Goal: Task Accomplishment & Management: Manage account settings

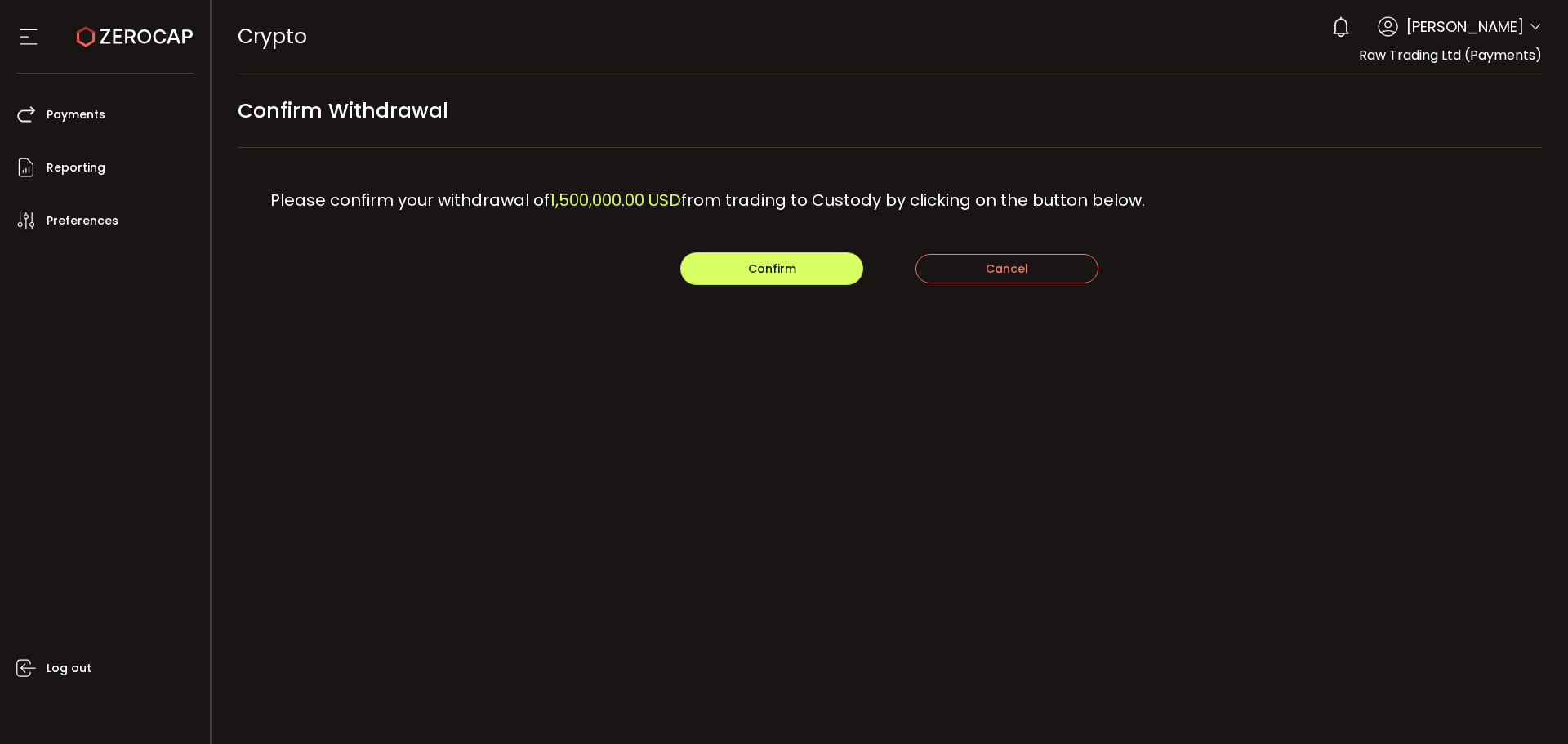
click at [154, 45] on icon at bounding box center [134, 37] width 116 height 116
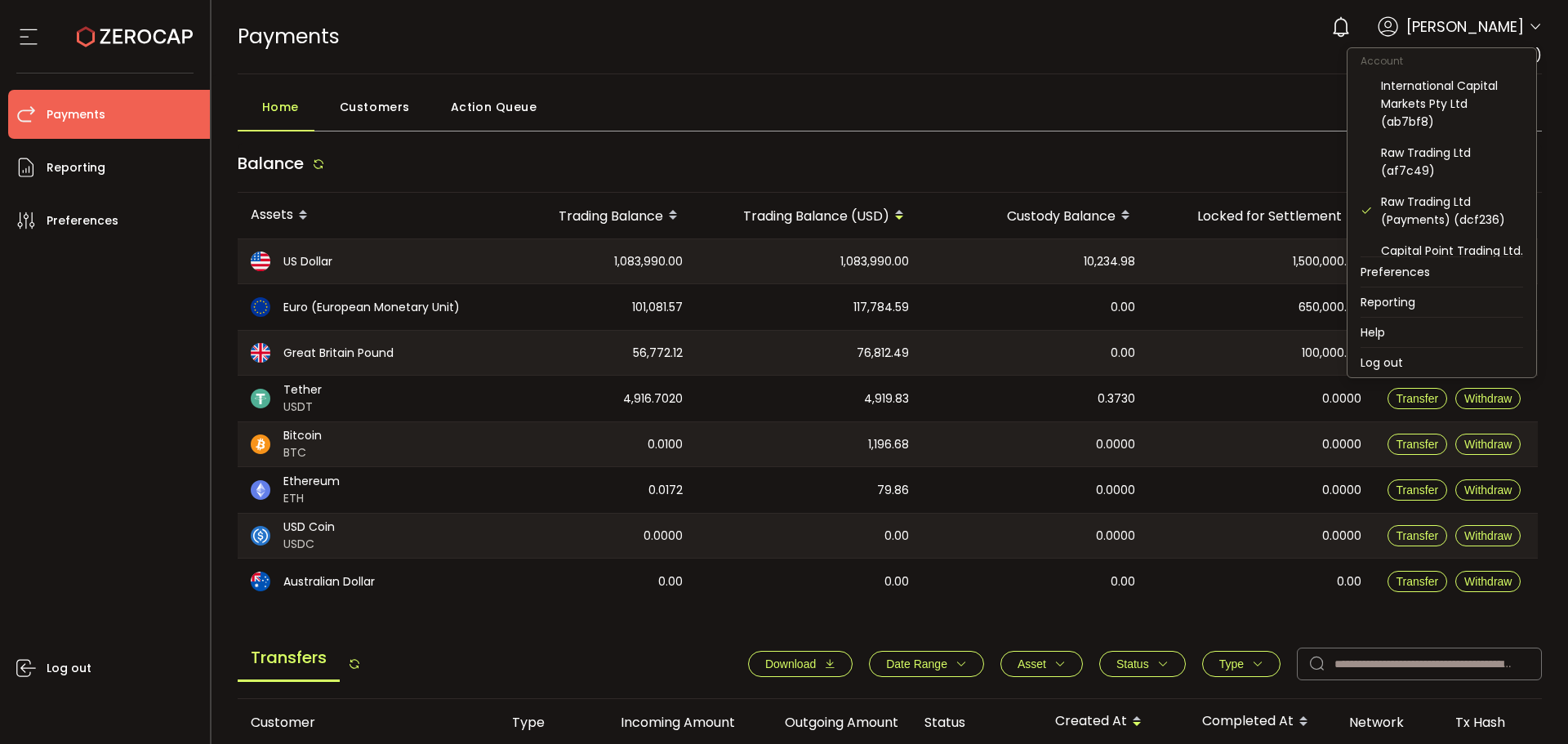
click at [1529, 25] on icon at bounding box center [1535, 26] width 13 height 13
click at [1411, 177] on div "Raw Trading Ltd (af7c49)" at bounding box center [1452, 161] width 142 height 36
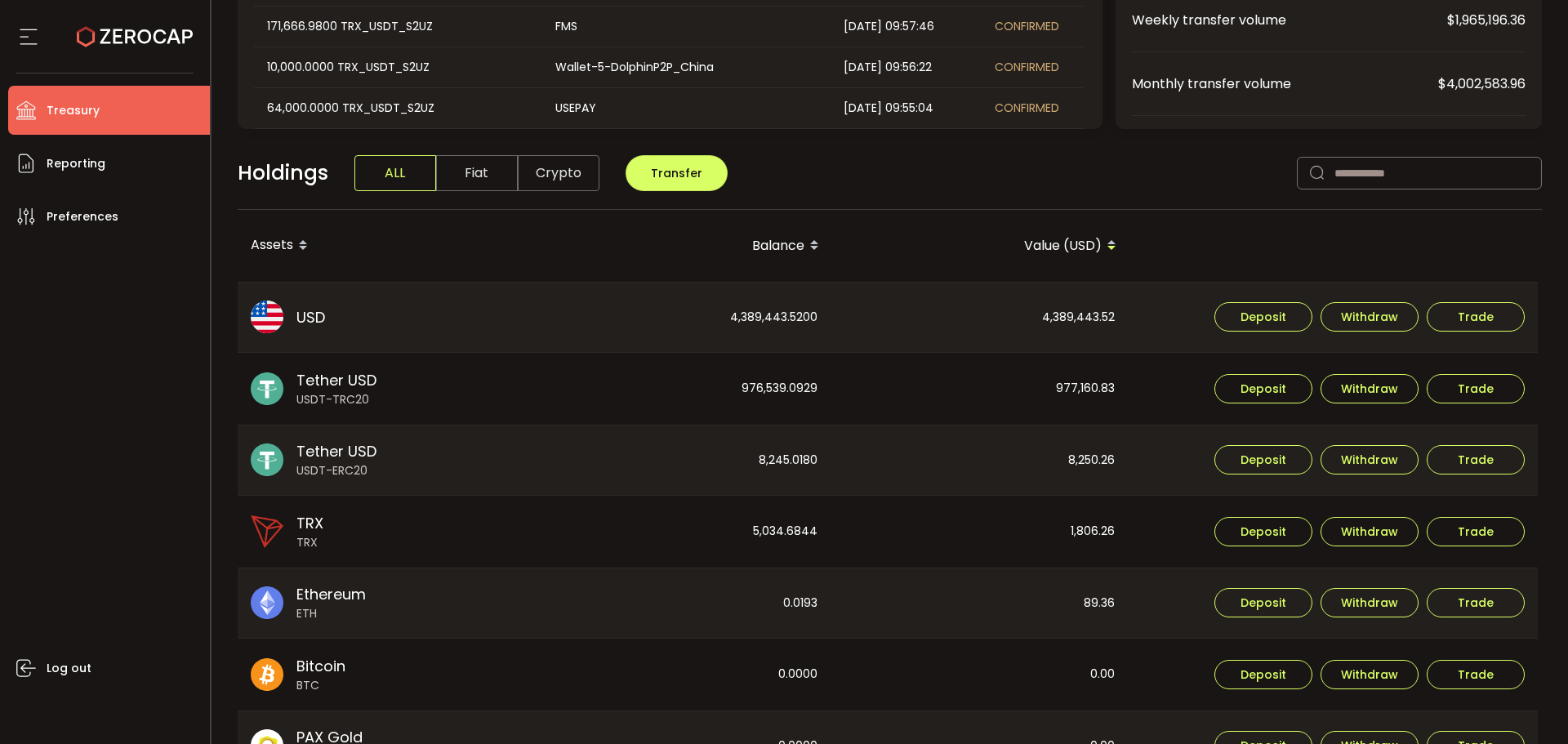
scroll to position [281, 0]
click at [29, 30] on icon at bounding box center [28, 37] width 25 height 25
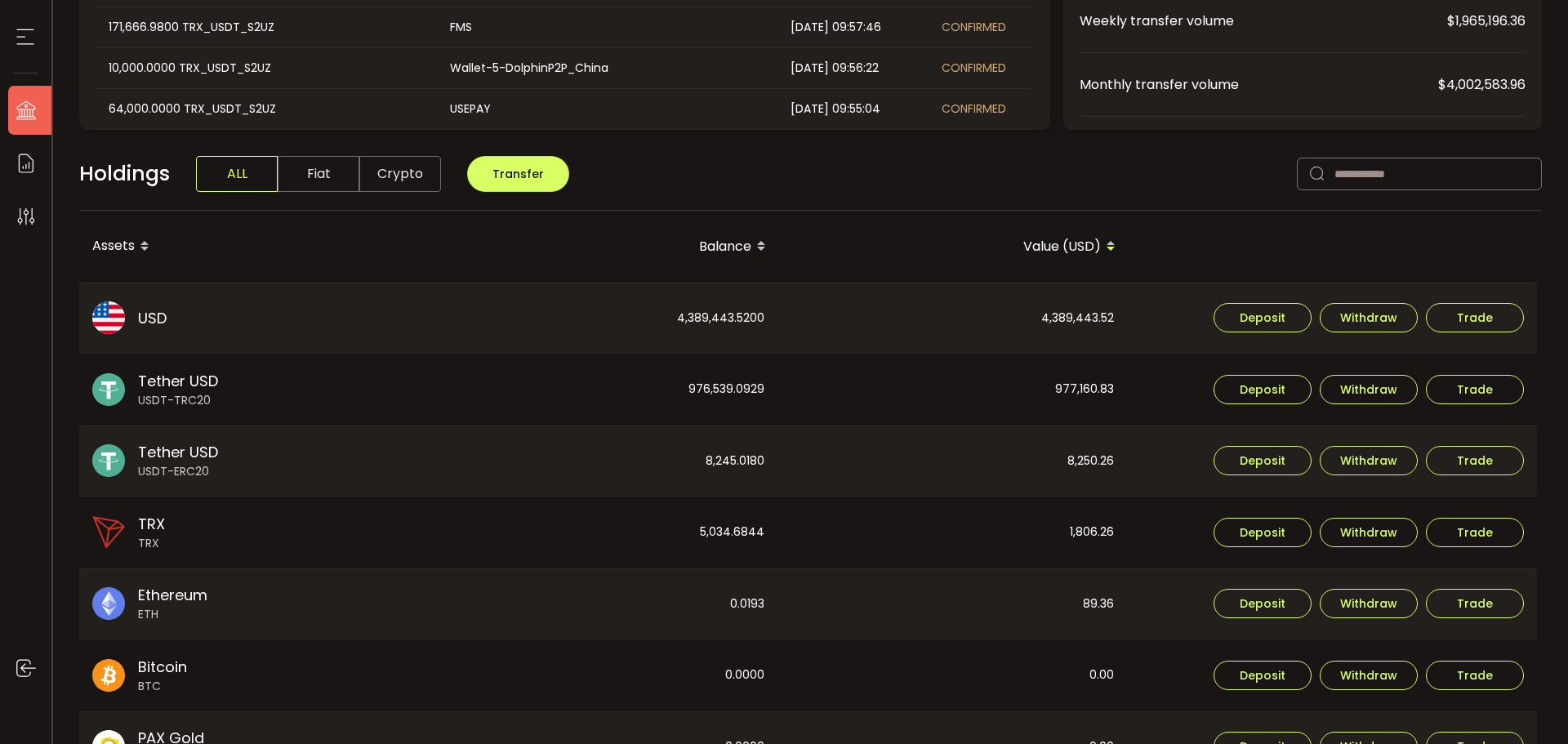
click at [29, 30] on icon at bounding box center [25, 37] width 25 height 25
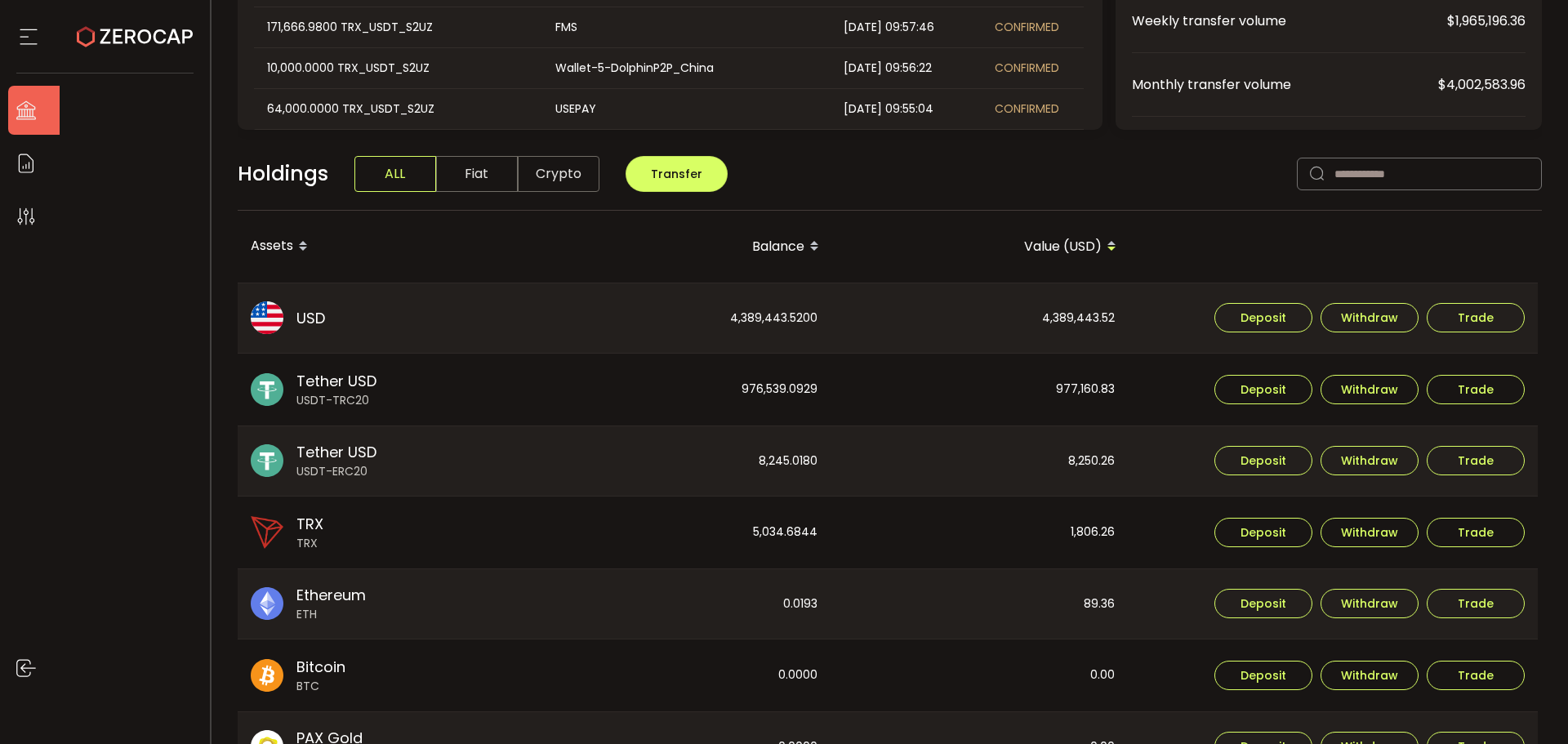
click at [29, 30] on icon at bounding box center [28, 37] width 25 height 25
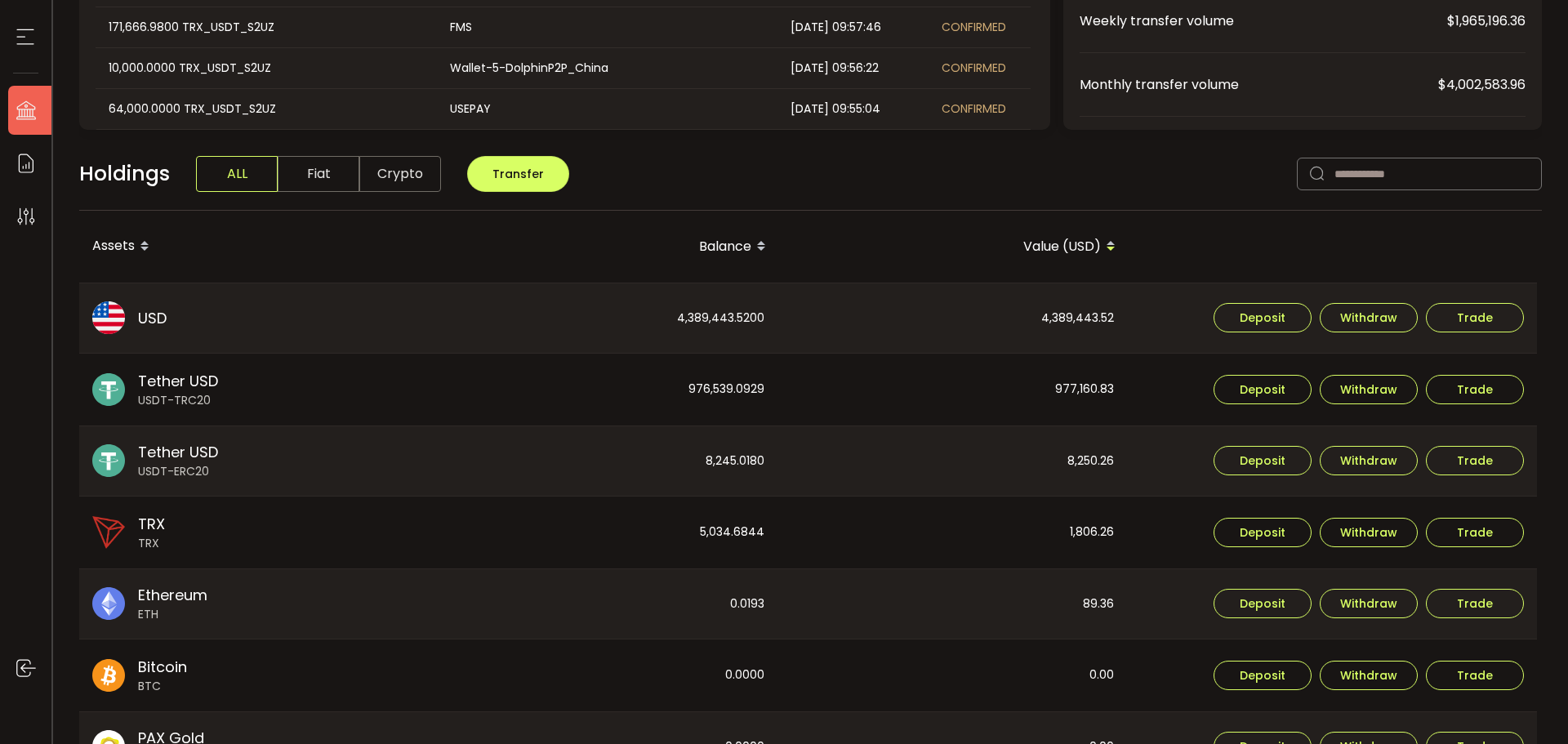
click at [29, 30] on icon at bounding box center [25, 37] width 25 height 25
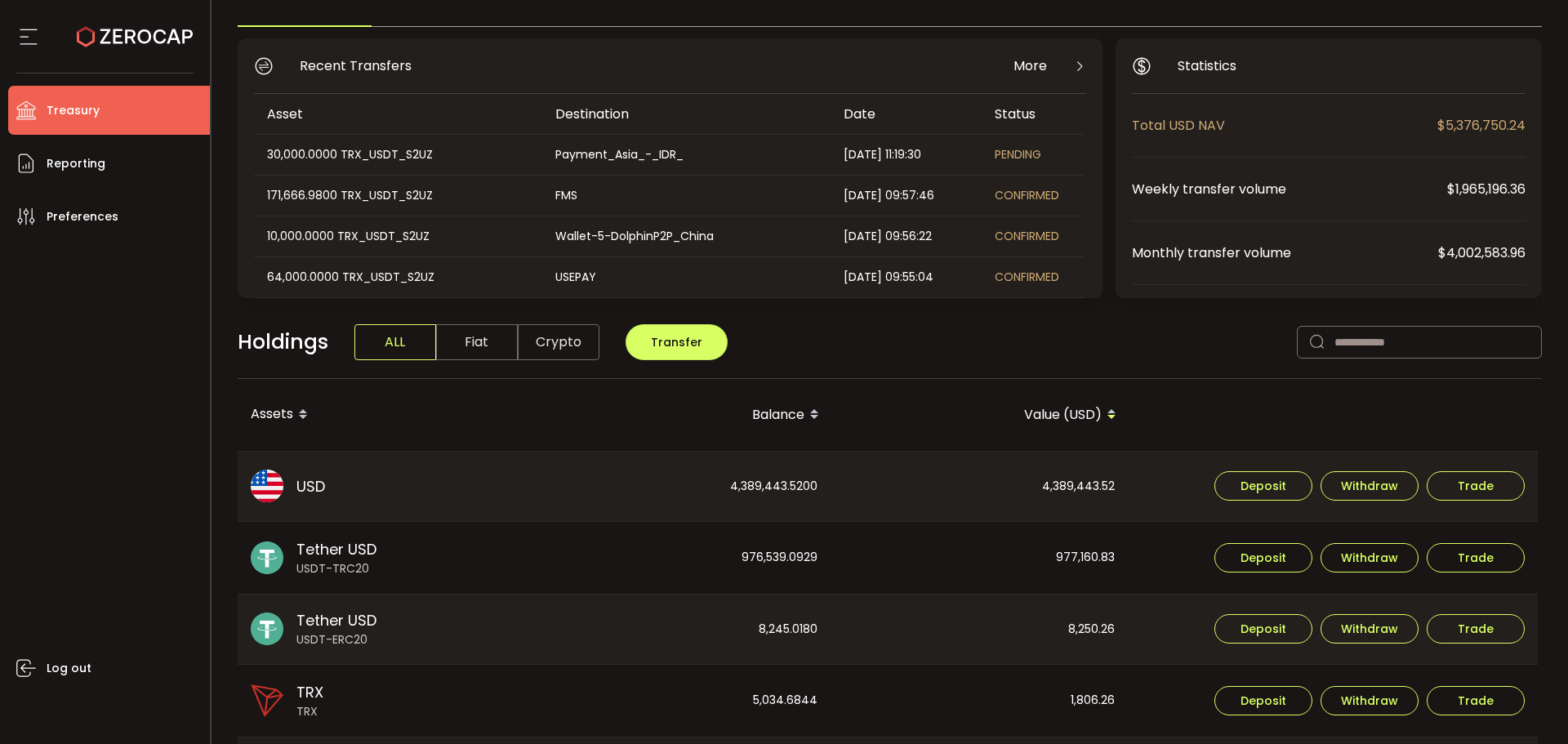
scroll to position [0, 0]
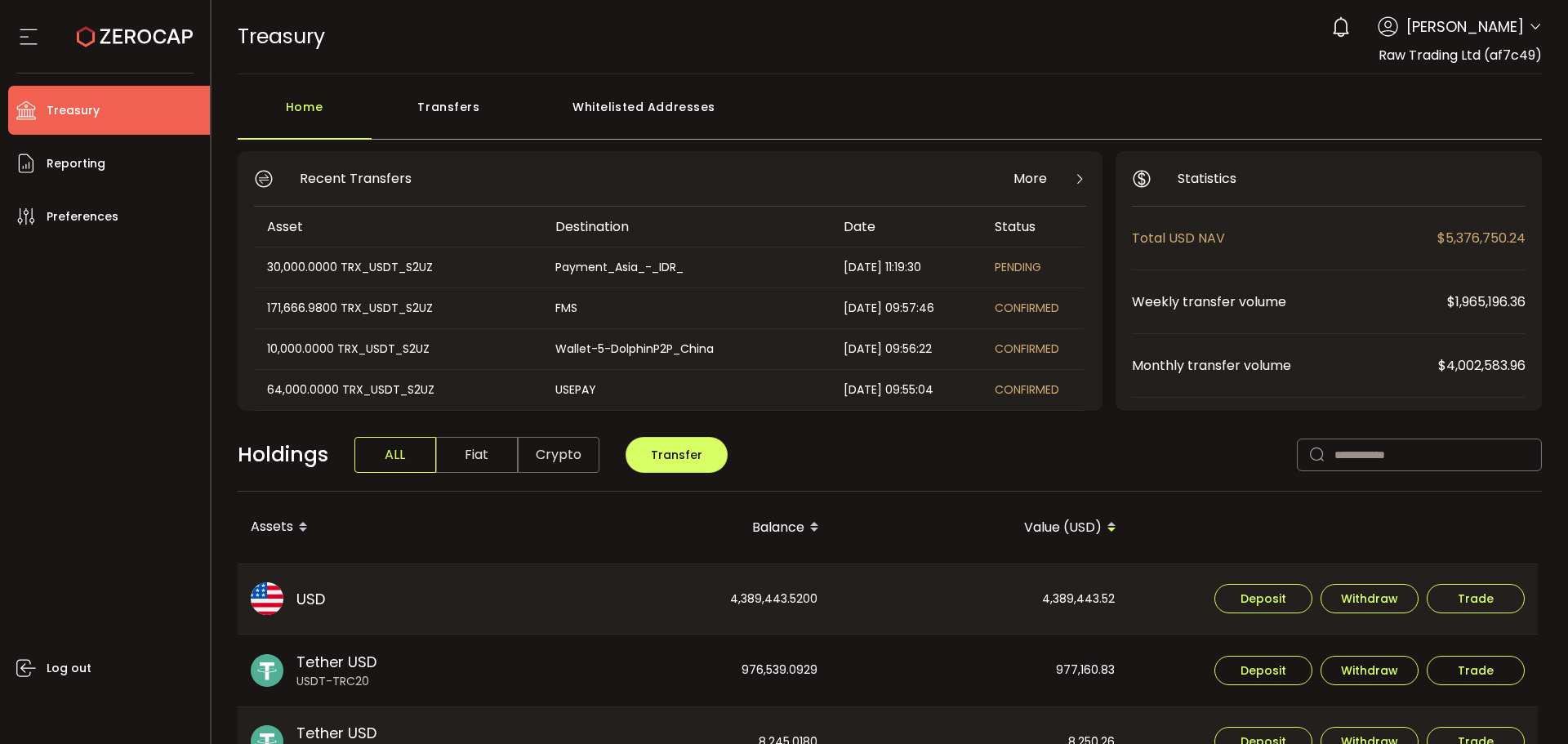
click at [597, 109] on div "Whitelisted Addresses" at bounding box center [644, 115] width 235 height 49
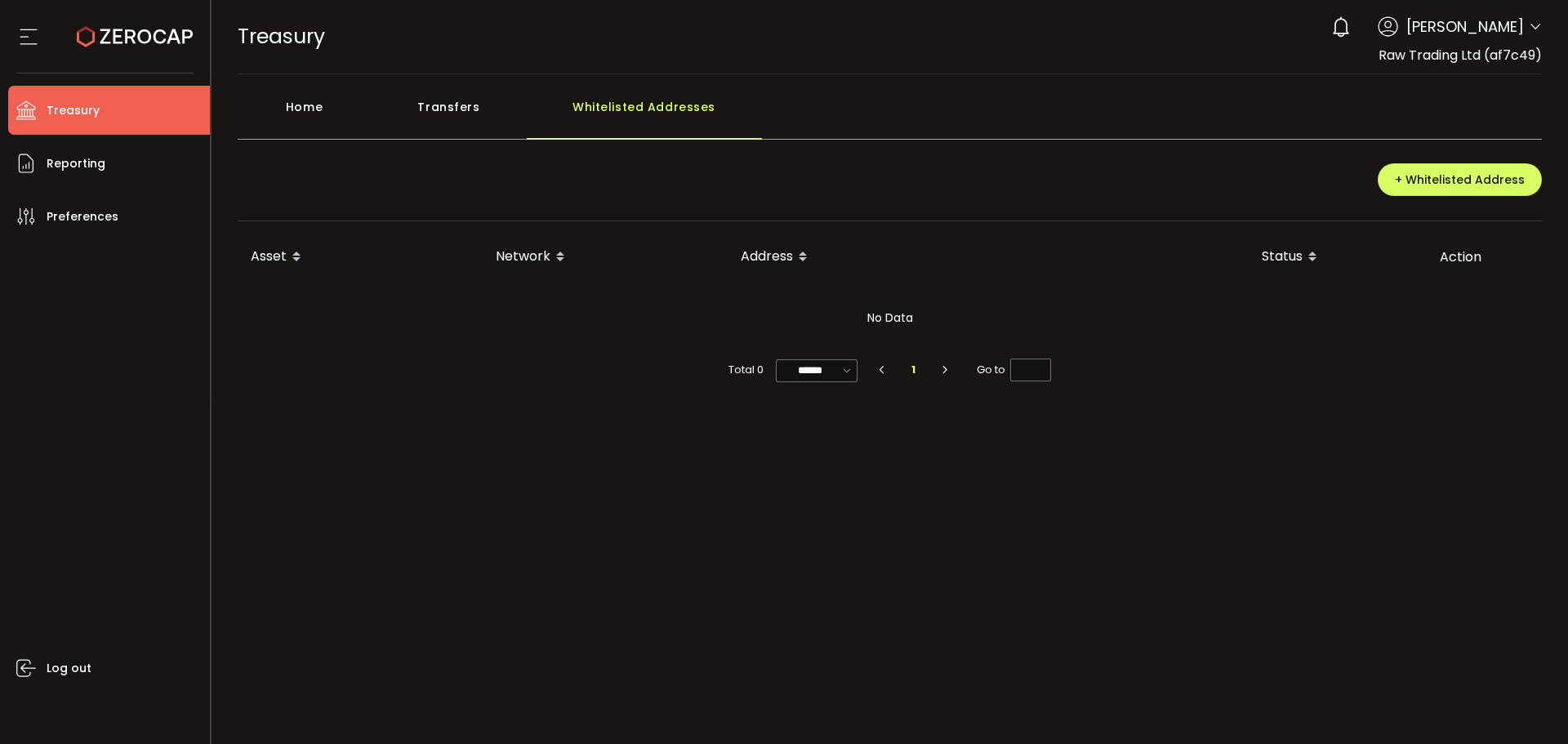
click at [1532, 23] on icon at bounding box center [1535, 26] width 13 height 13
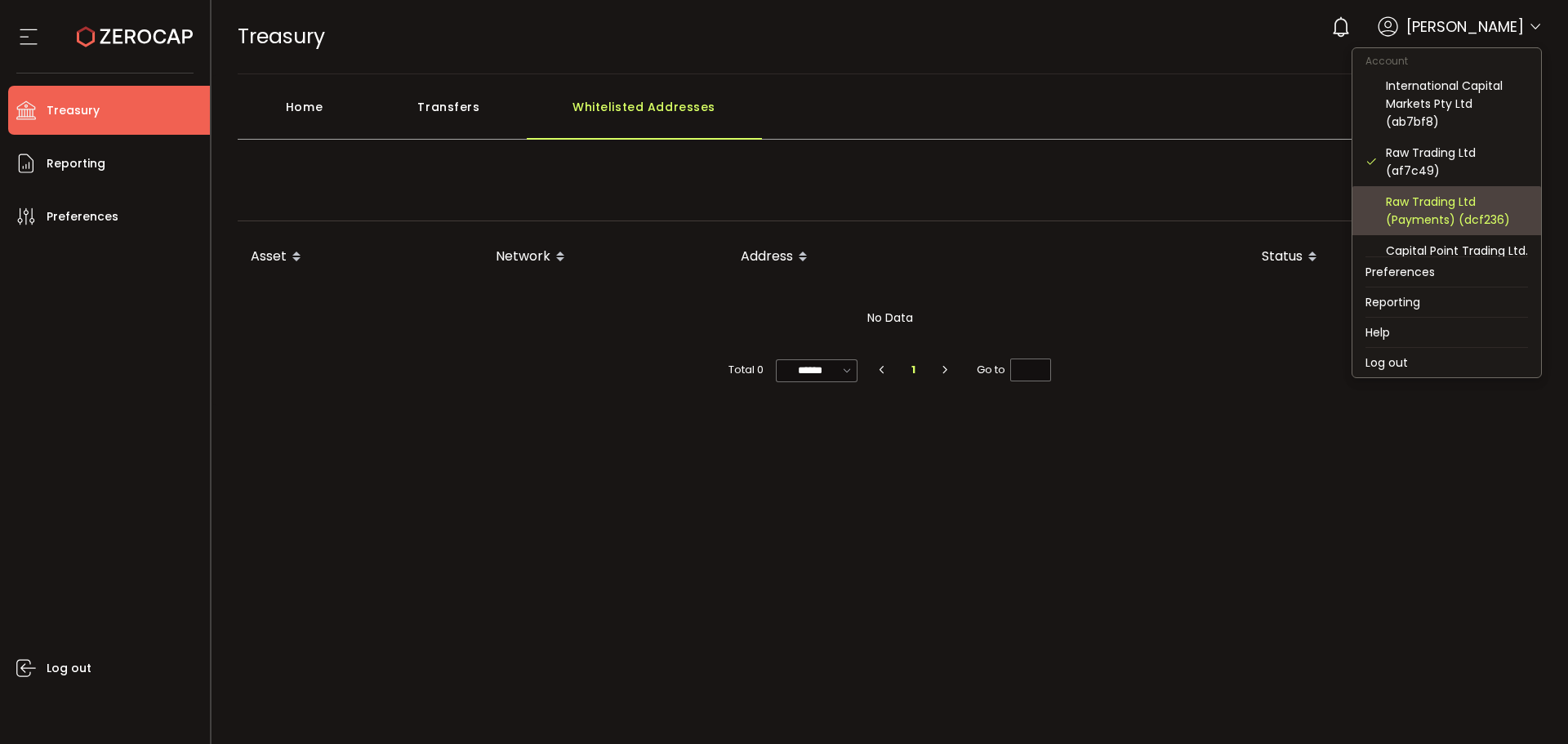
click at [1436, 199] on div "Raw Trading Ltd (Payments) (dcf236)" at bounding box center [1457, 210] width 142 height 36
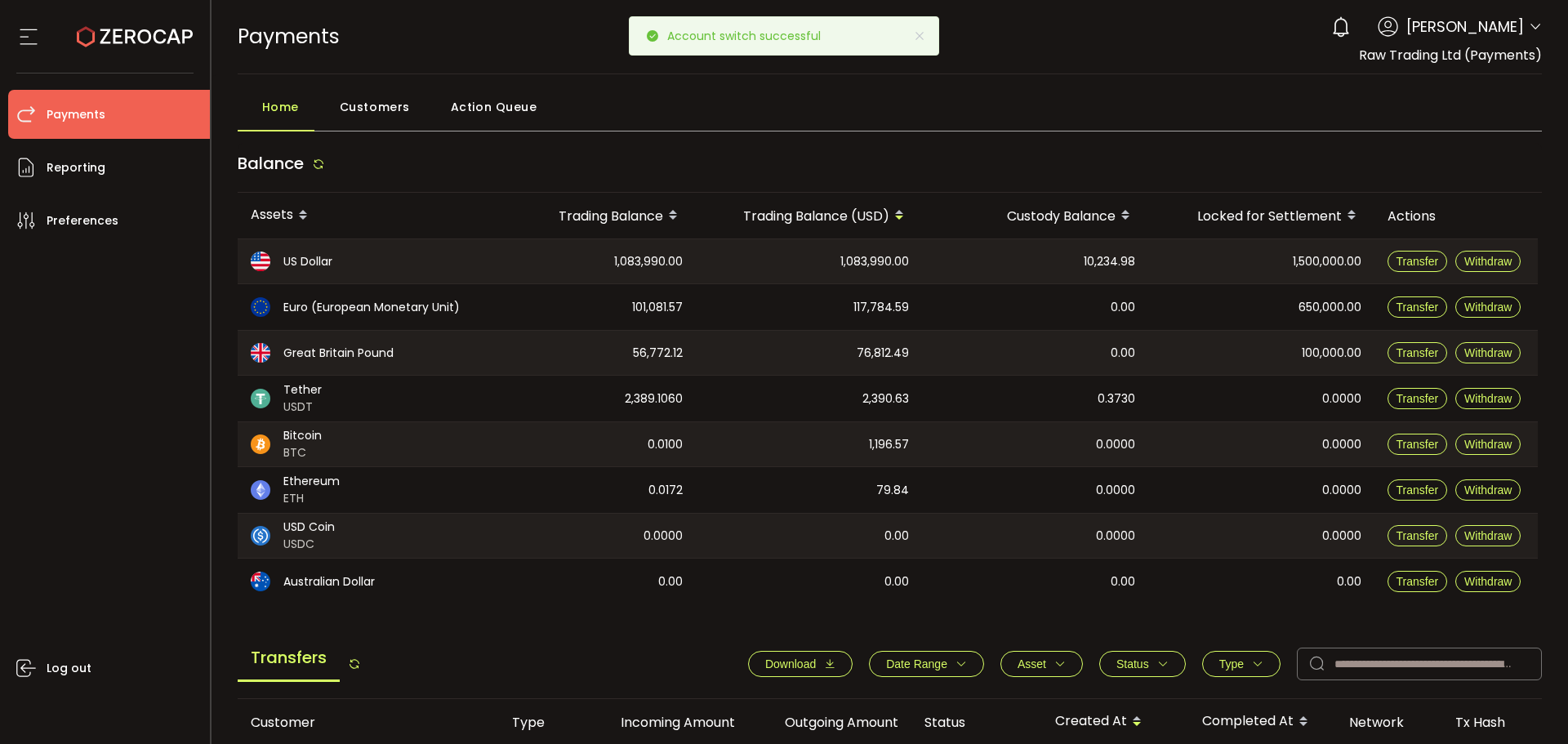
click at [810, 109] on div "Home Customers Action Queue" at bounding box center [890, 110] width 1305 height 41
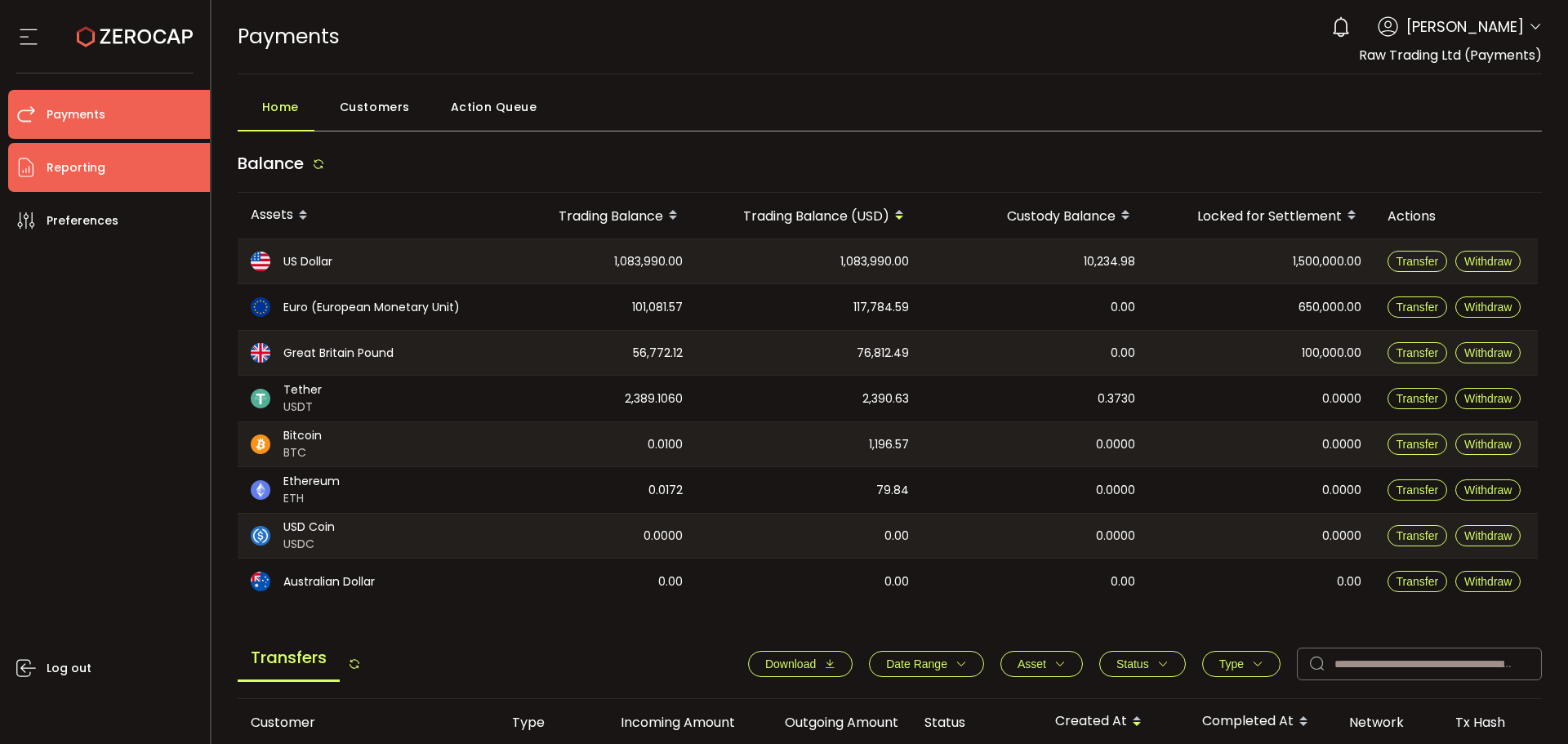
click at [113, 162] on li "Reporting" at bounding box center [109, 168] width 202 height 49
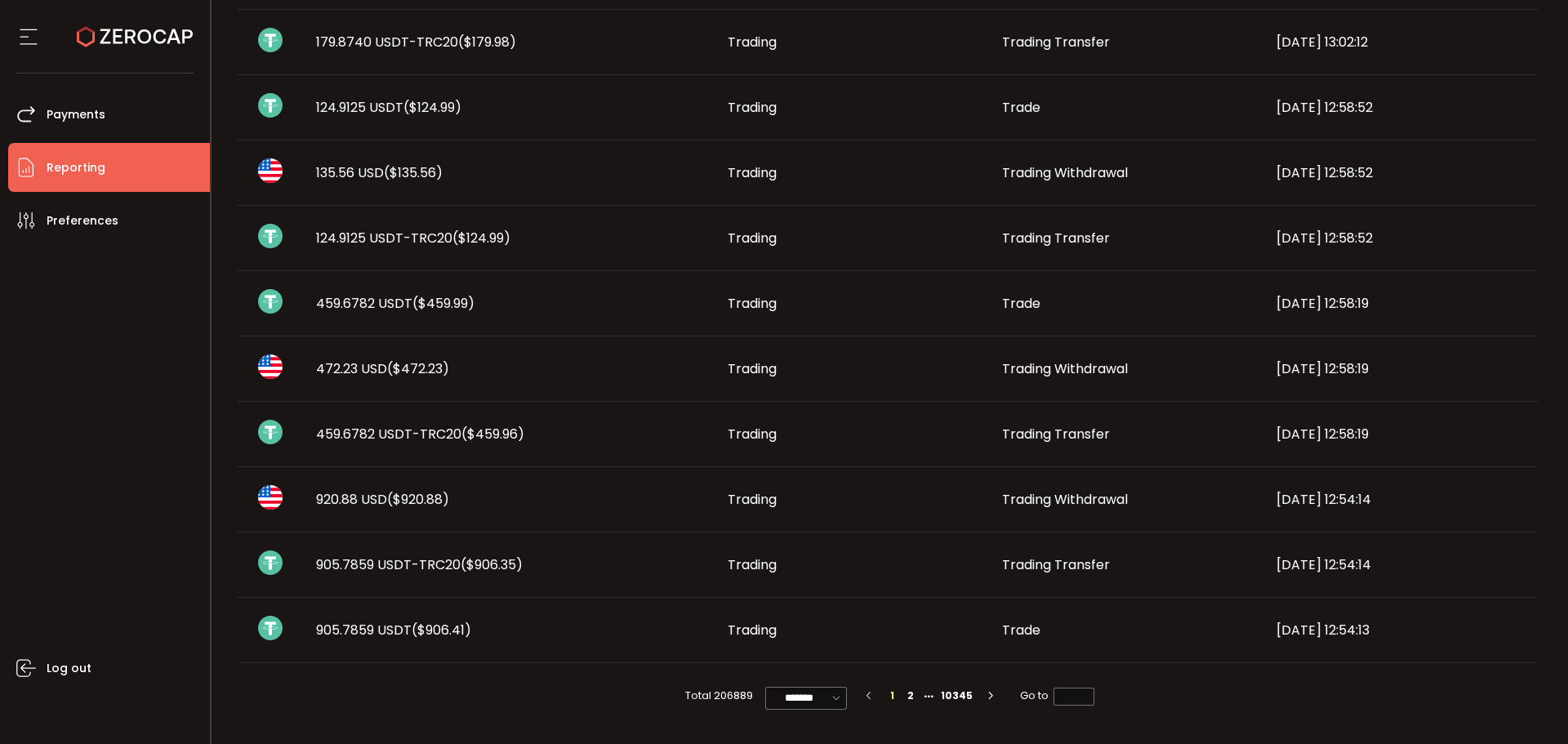
scroll to position [857, 0]
click at [908, 696] on li "2" at bounding box center [911, 696] width 18 height 18
type input "*"
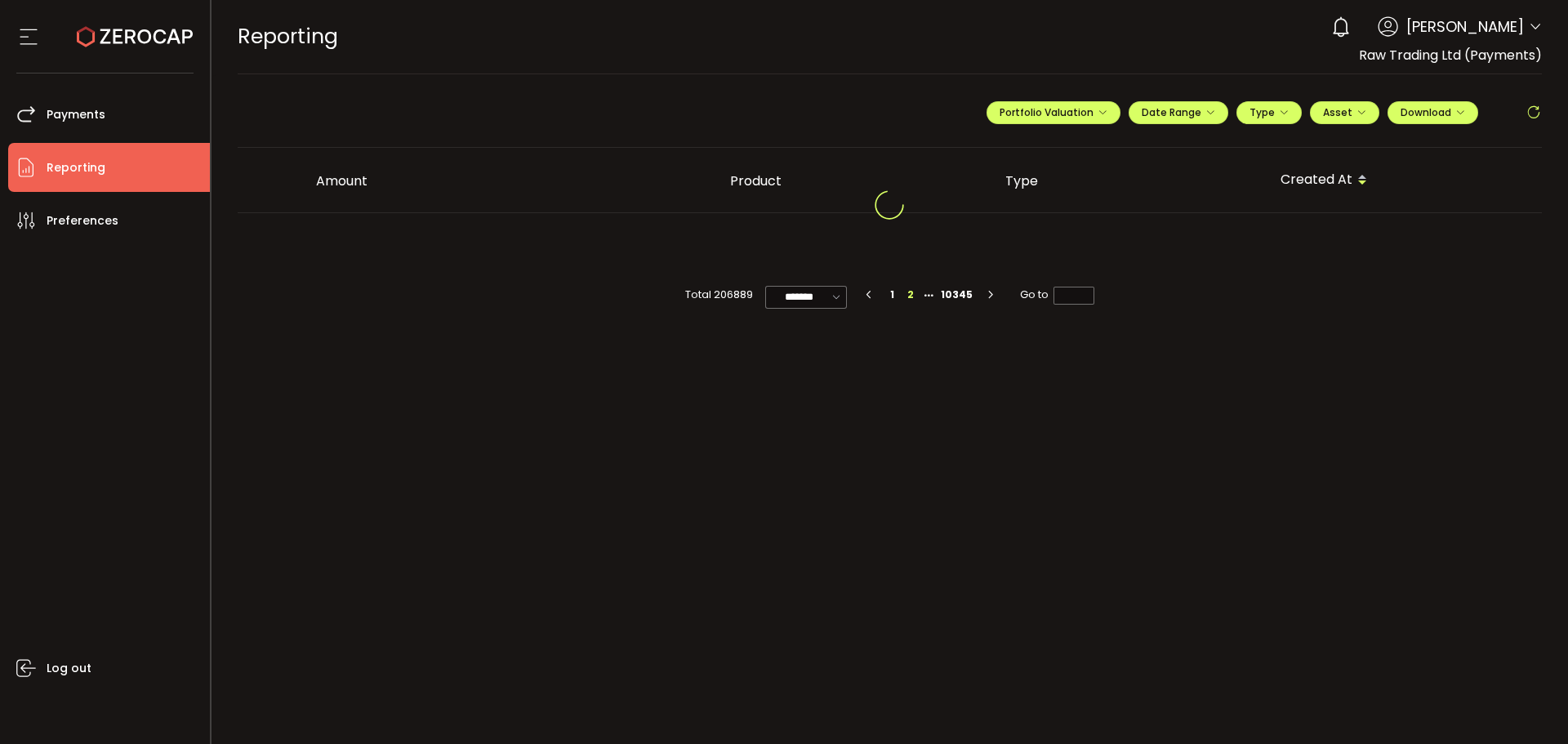
click at [101, 47] on icon at bounding box center [134, 37] width 116 height 116
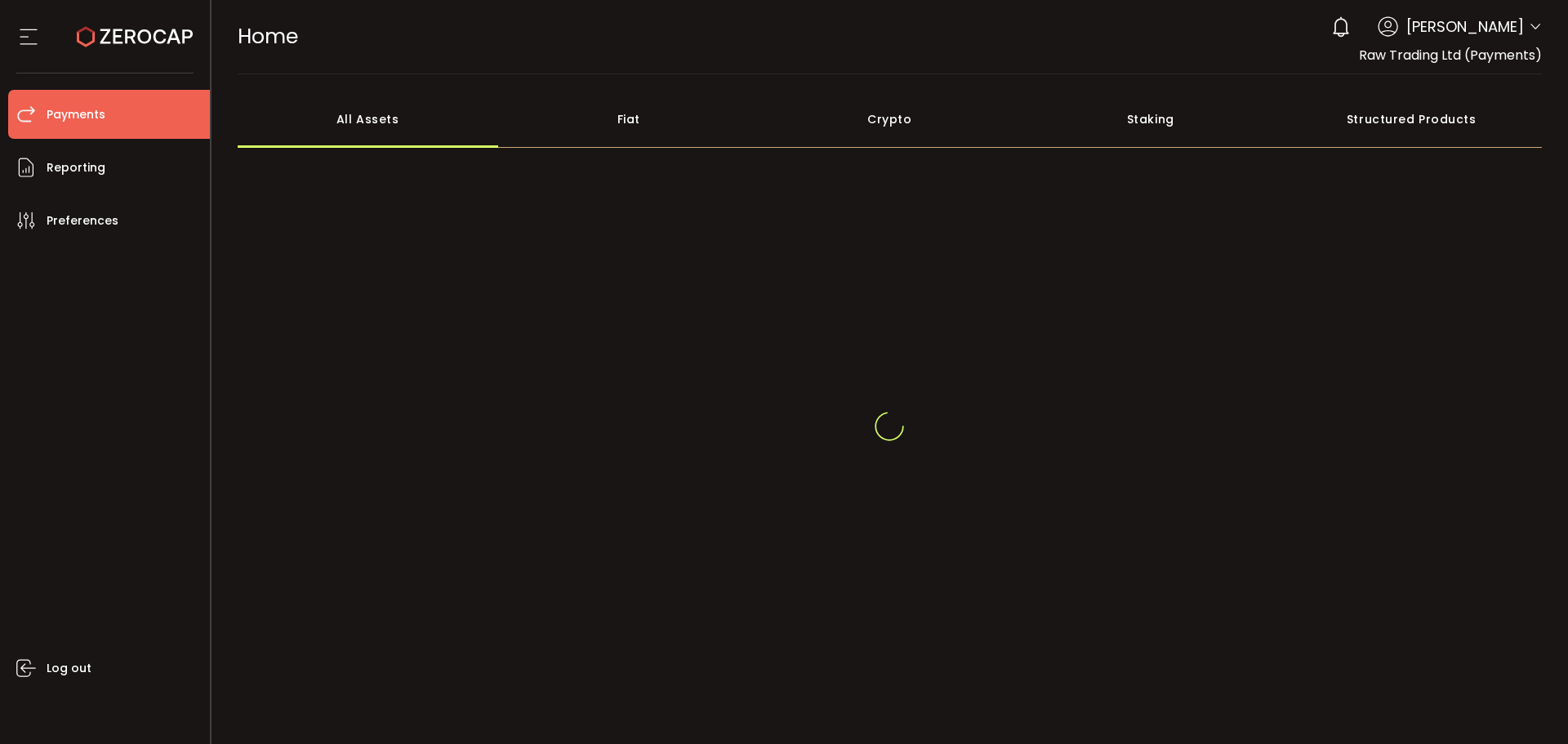
click at [105, 111] on li "Payments" at bounding box center [109, 114] width 202 height 49
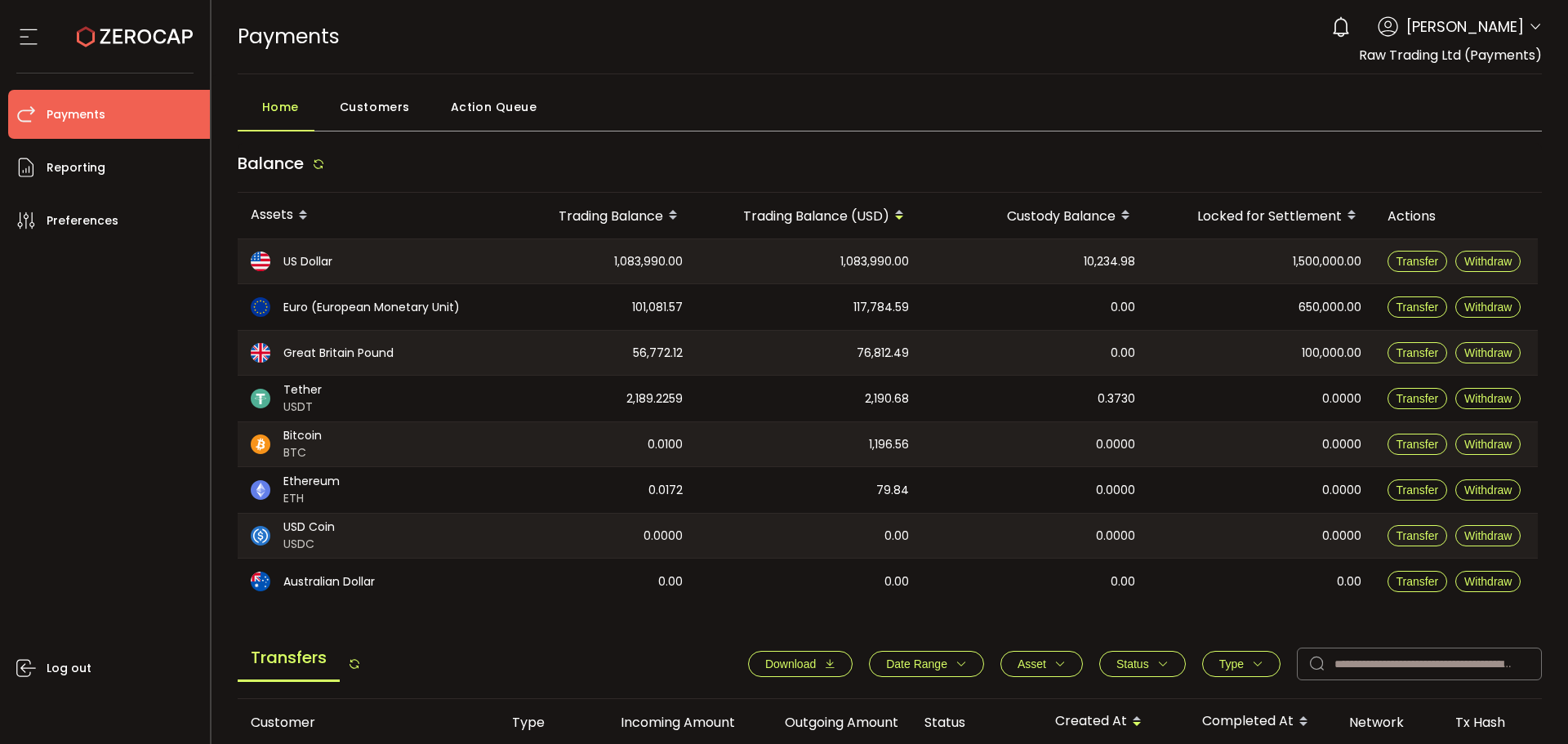
click at [406, 111] on span "Customers" at bounding box center [374, 107] width 70 height 33
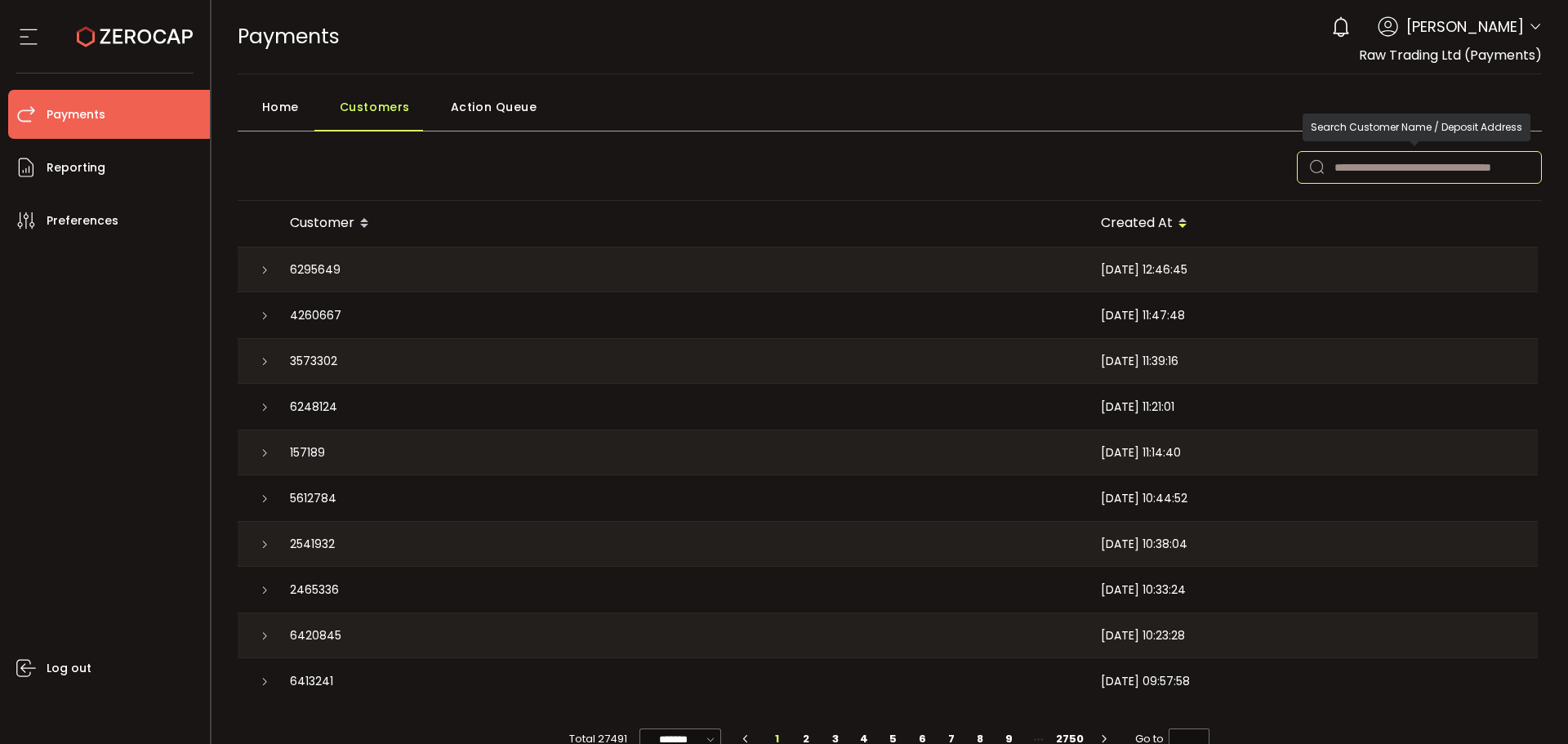
click at [1392, 162] on input "text" at bounding box center [1419, 168] width 245 height 33
drag, startPoint x: 1377, startPoint y: 174, endPoint x: 1312, endPoint y: 174, distance: 65.0
click at [1316, 174] on div "***" at bounding box center [1419, 168] width 245 height 33
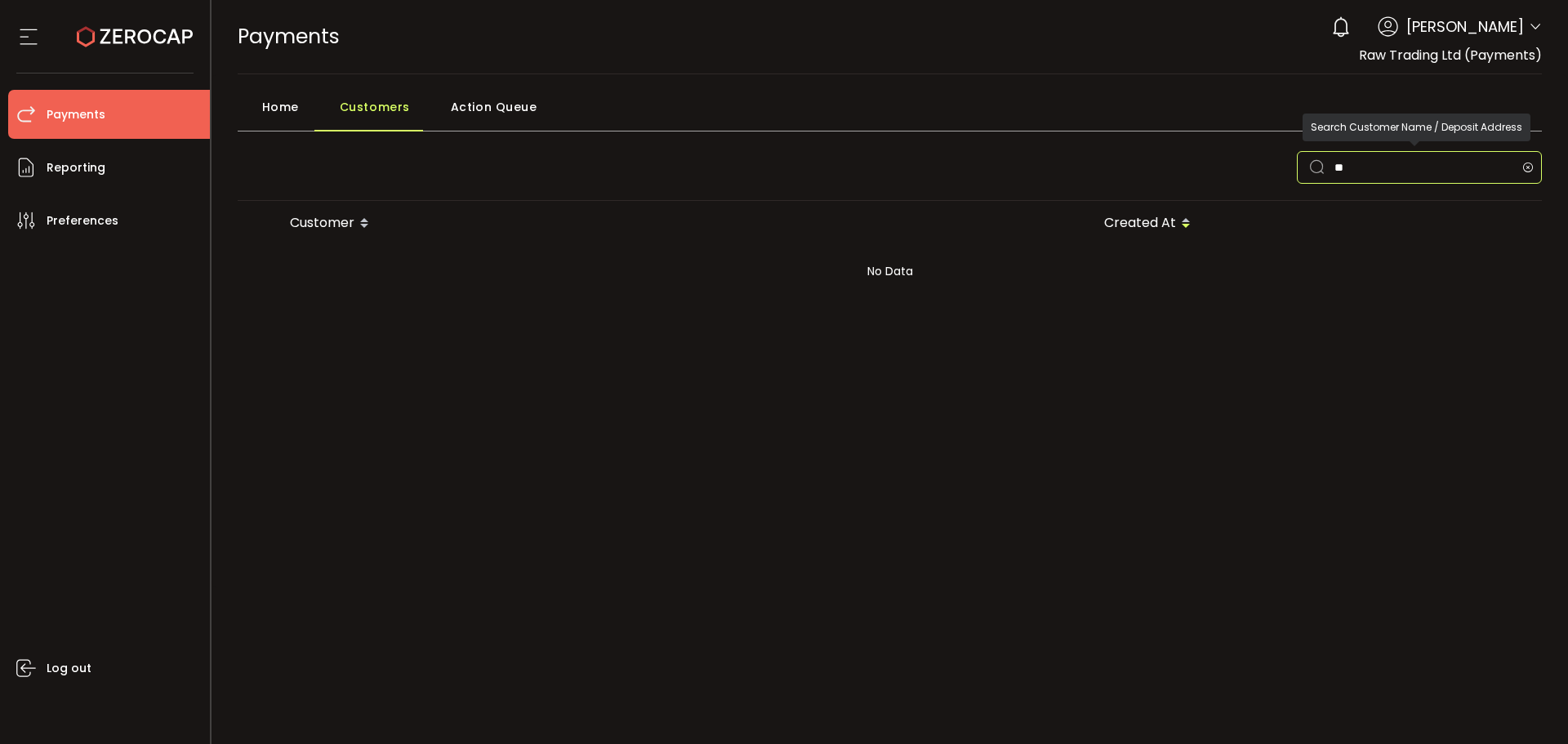
type input "*"
type input "***"
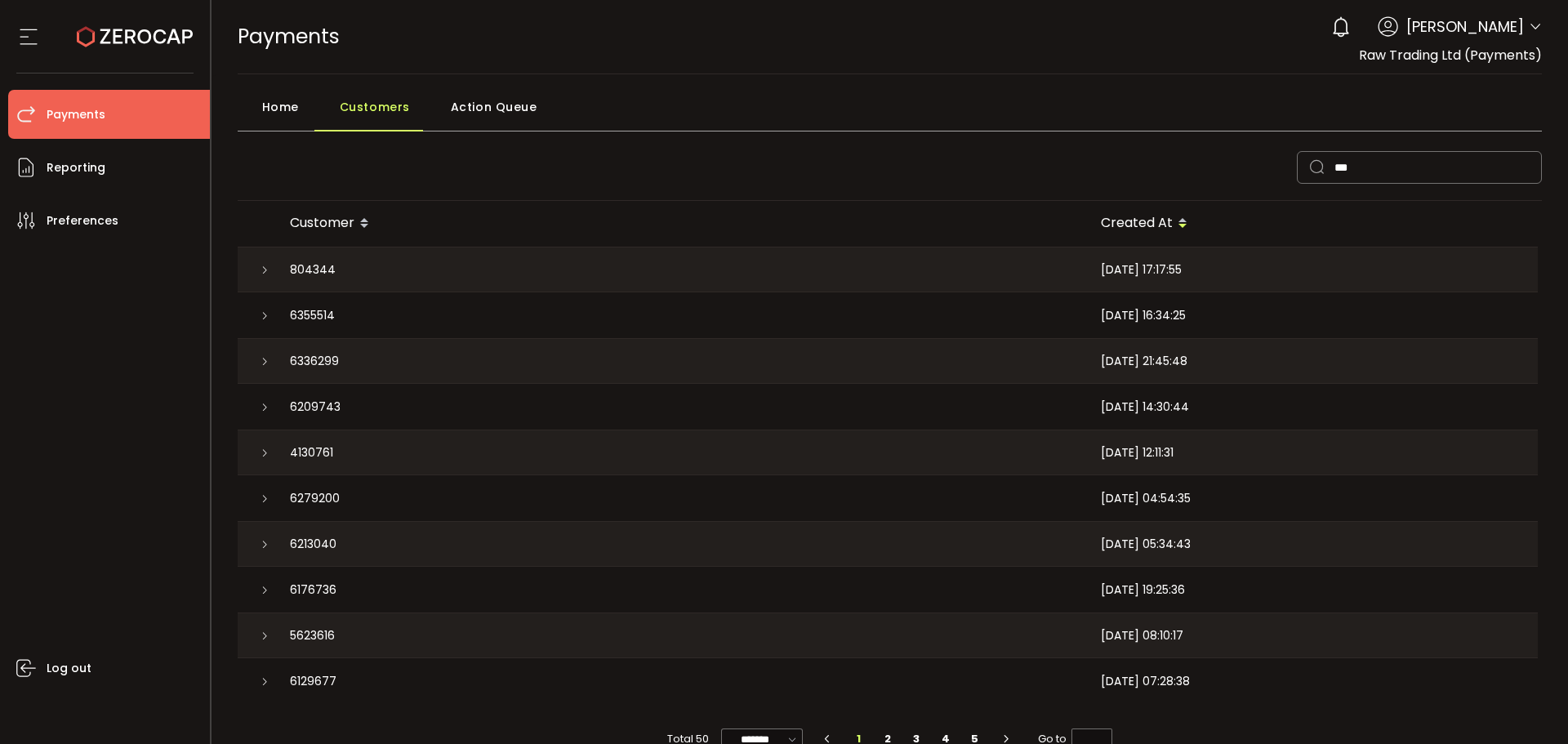
click at [261, 269] on icon at bounding box center [265, 270] width 10 height 10
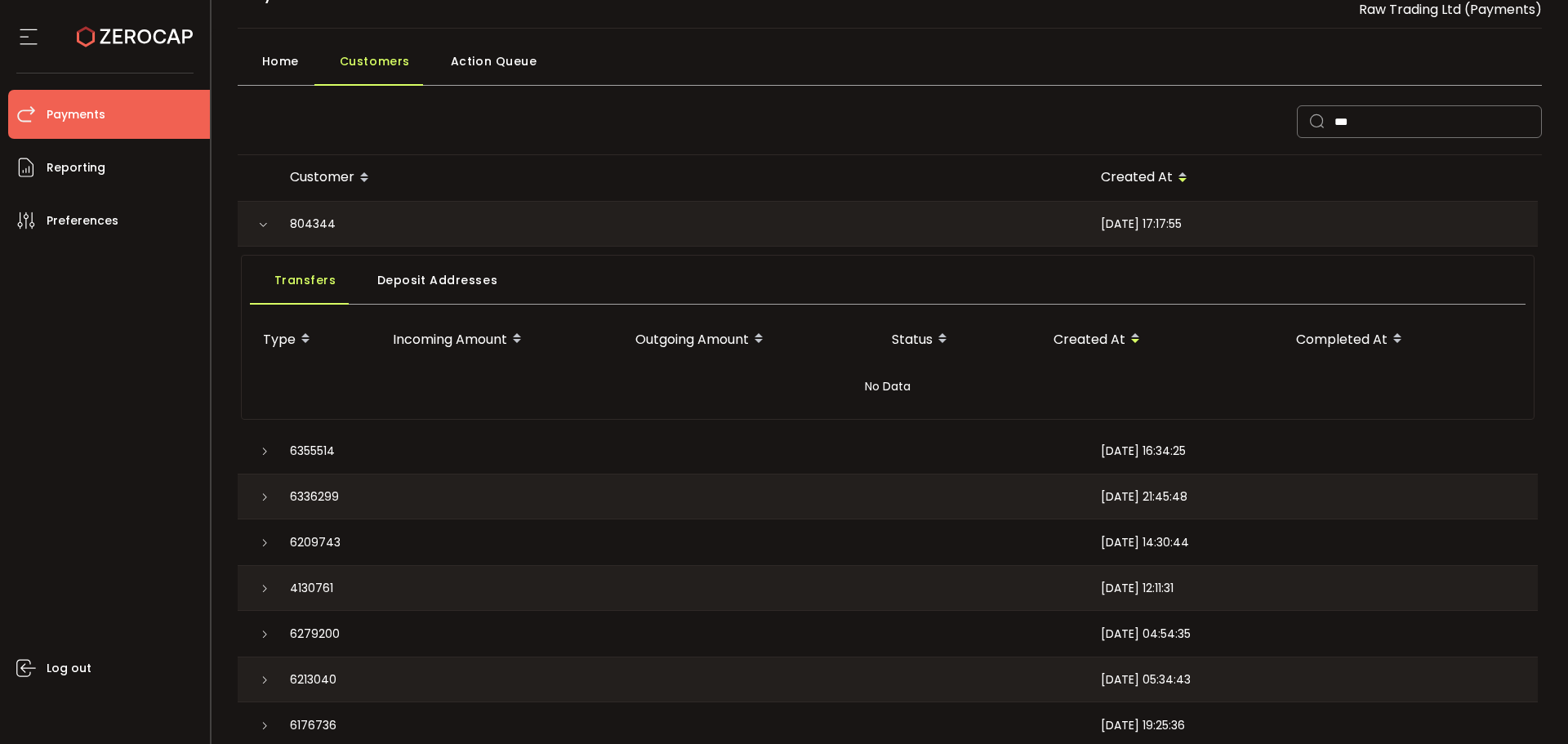
scroll to position [81, 0]
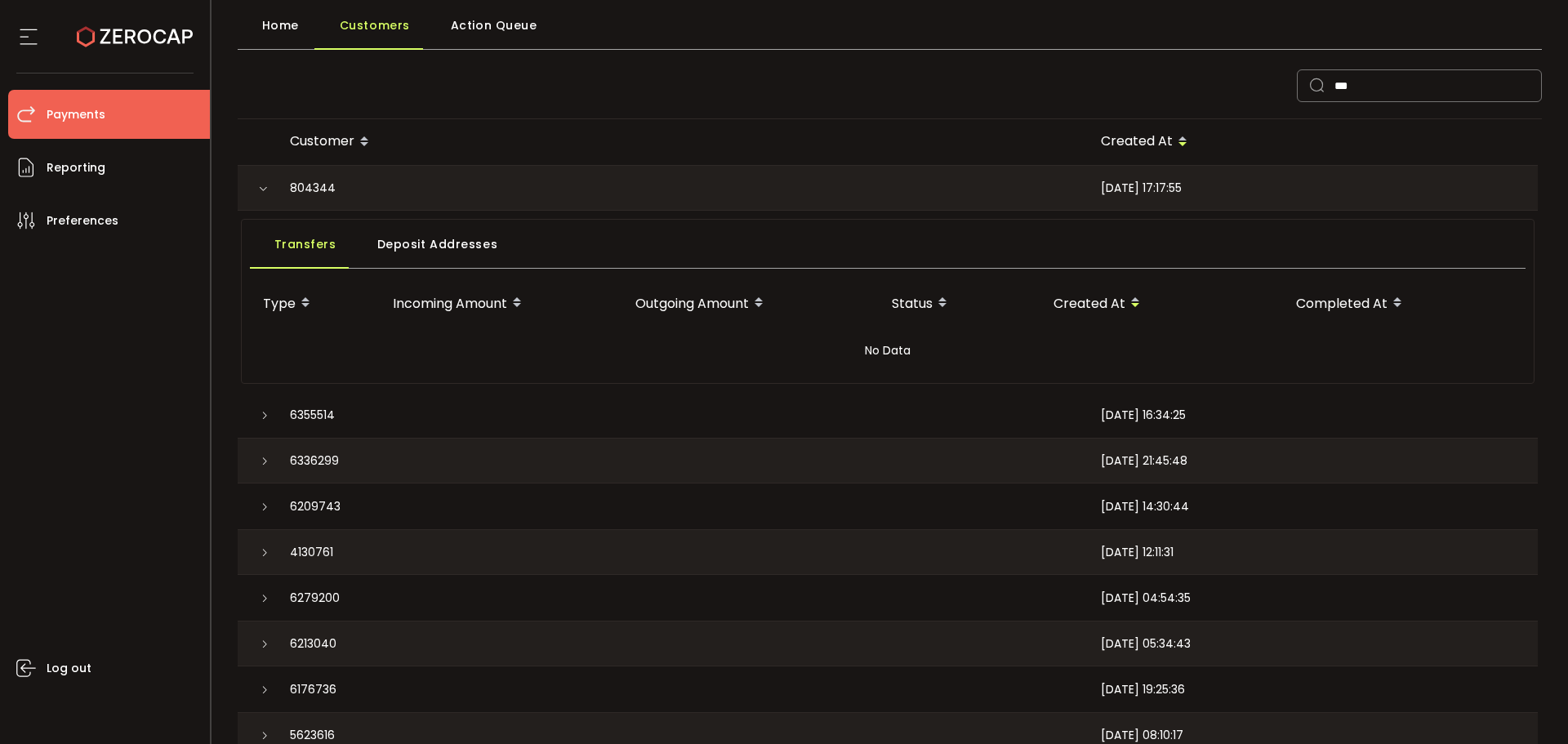
click at [402, 190] on div "804344" at bounding box center [682, 188] width 810 height 44
click at [263, 414] on icon at bounding box center [265, 415] width 10 height 10
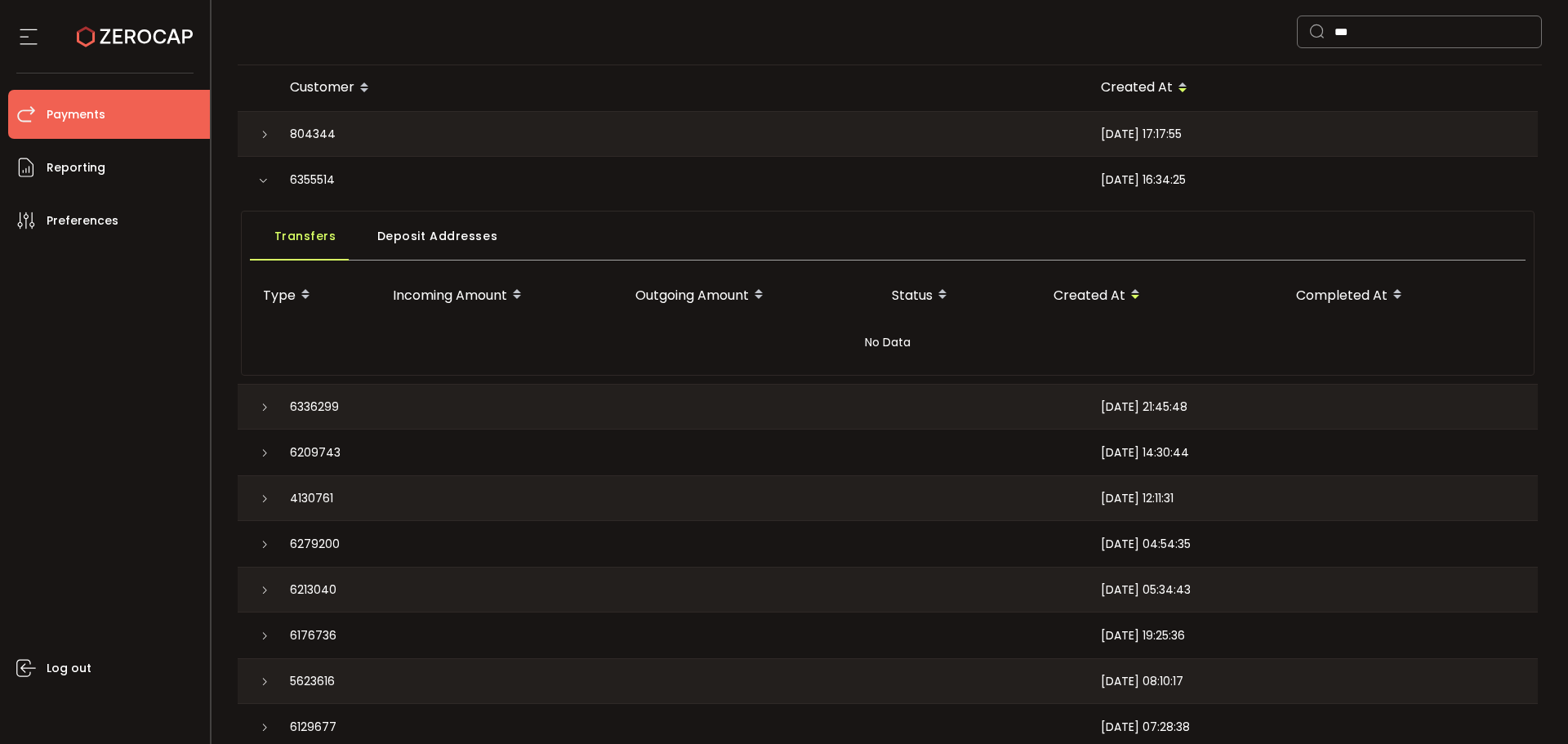
scroll to position [163, 0]
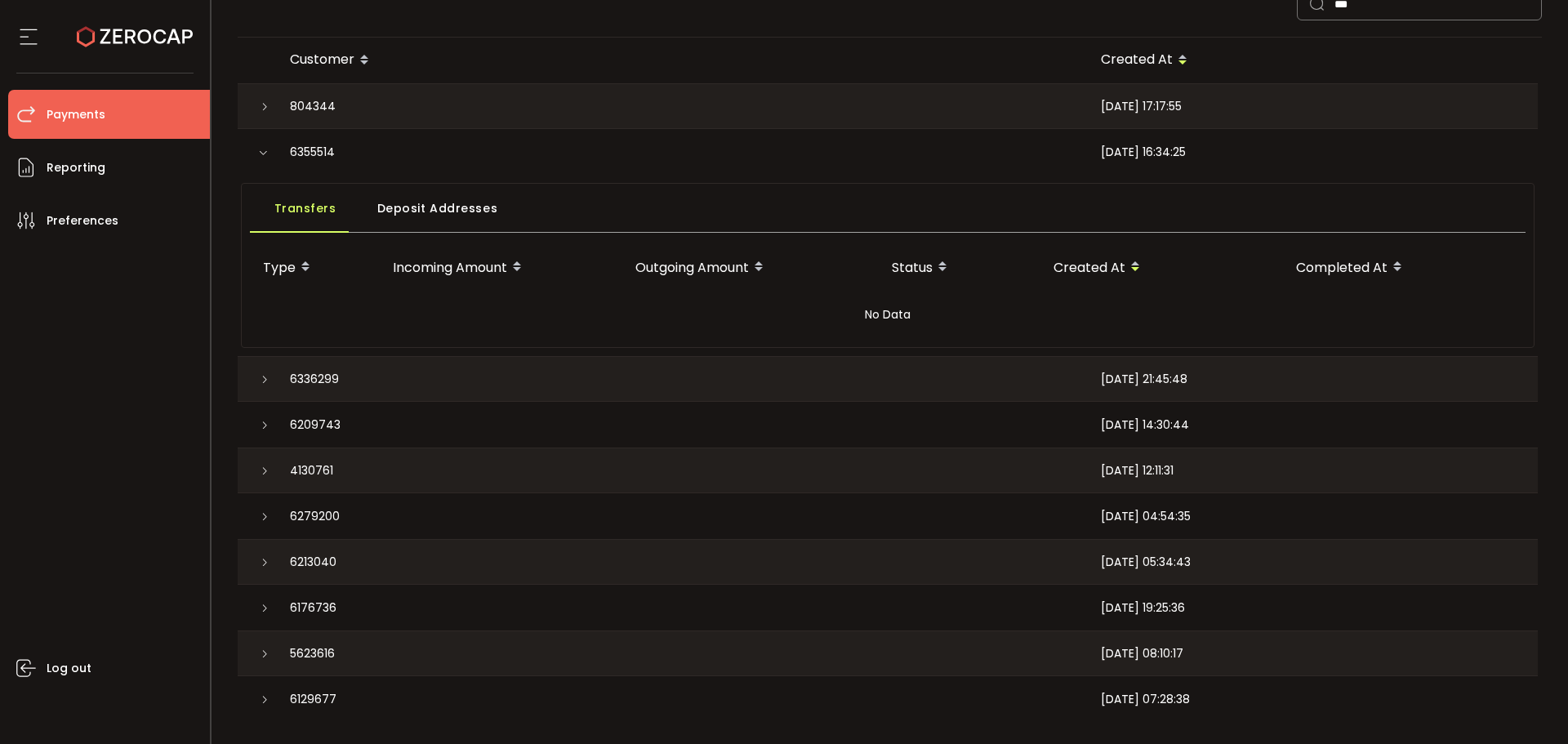
click at [266, 384] on icon at bounding box center [265, 380] width 10 height 10
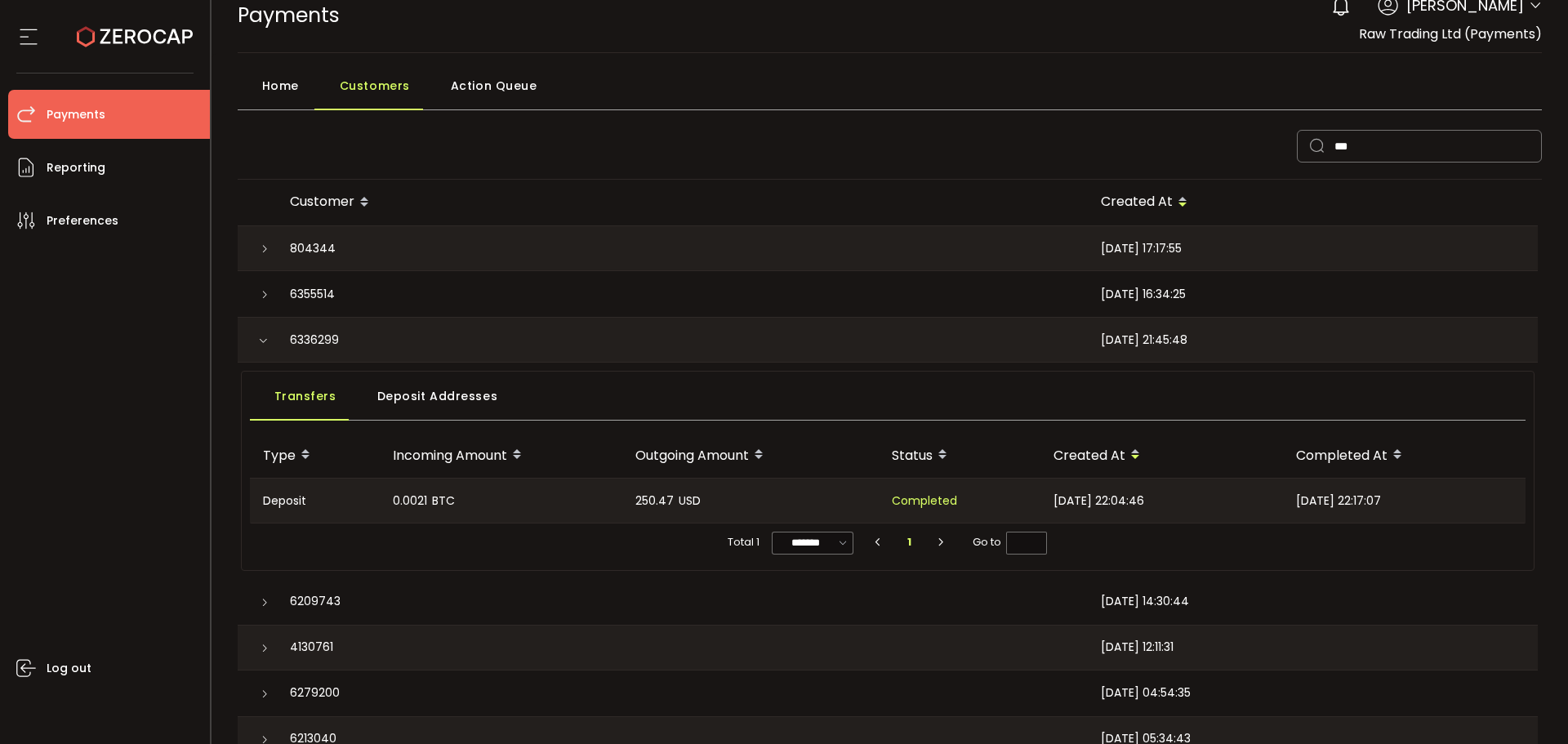
scroll to position [0, 0]
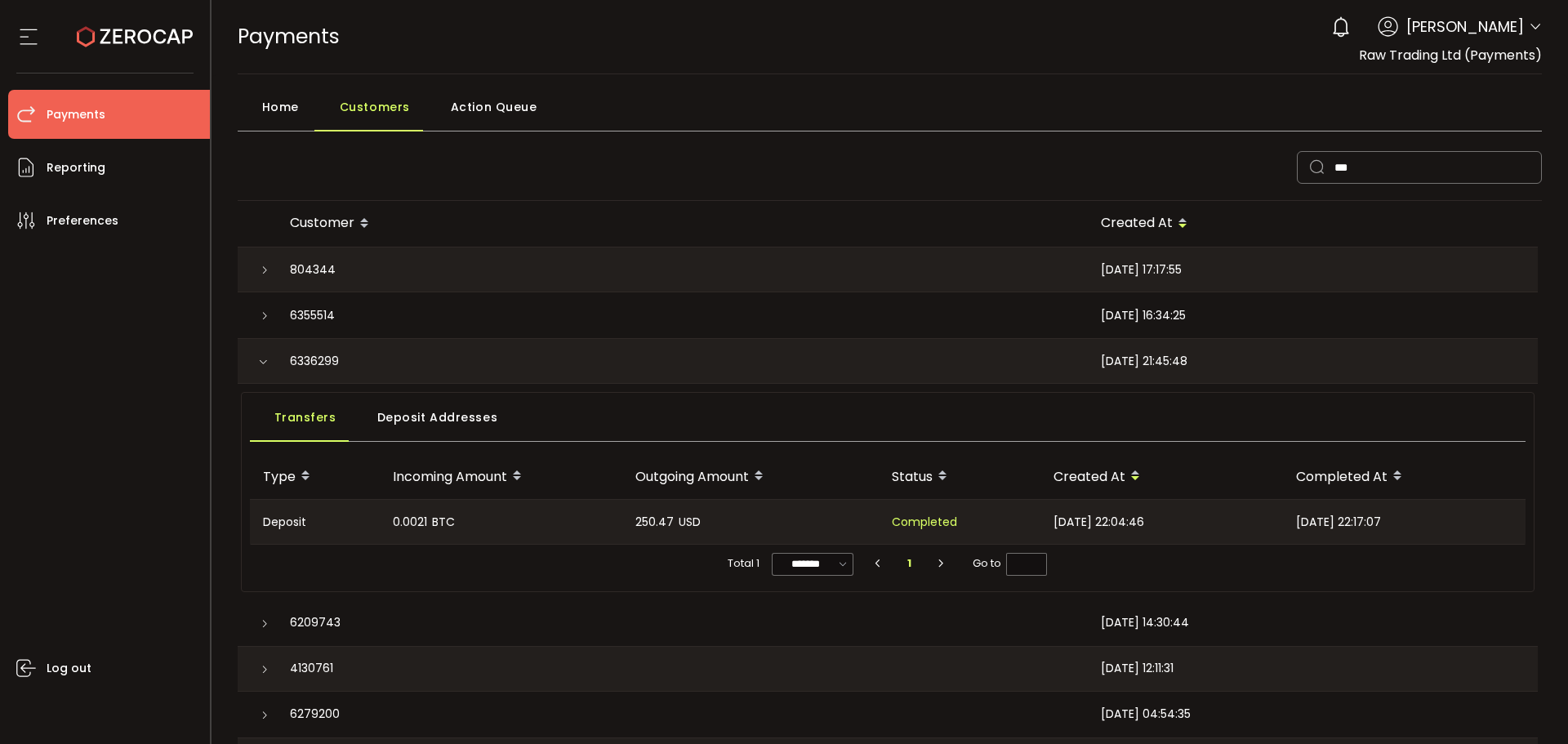
click at [508, 106] on span "Action Queue" at bounding box center [494, 107] width 87 height 33
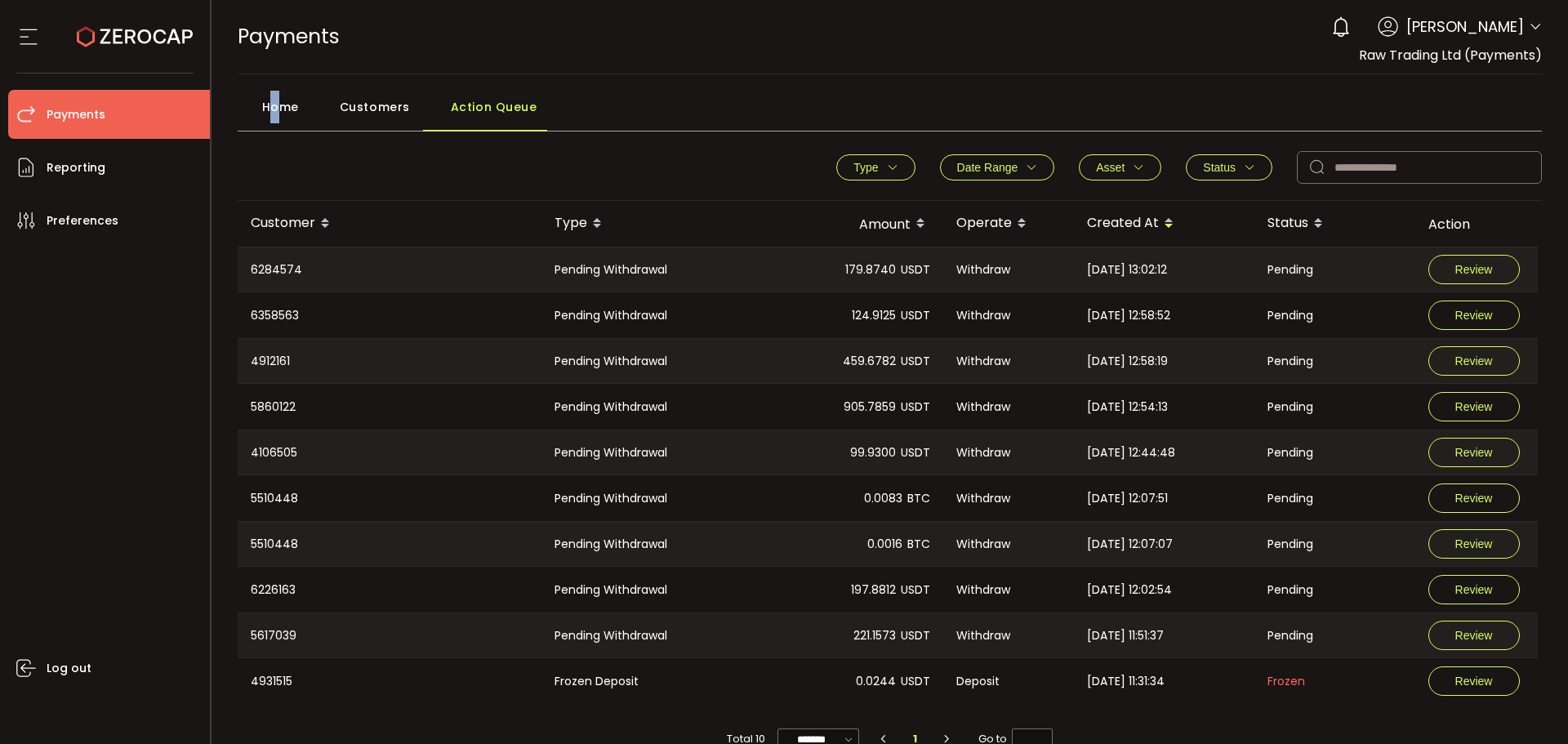
click at [275, 106] on span "Home" at bounding box center [280, 107] width 37 height 33
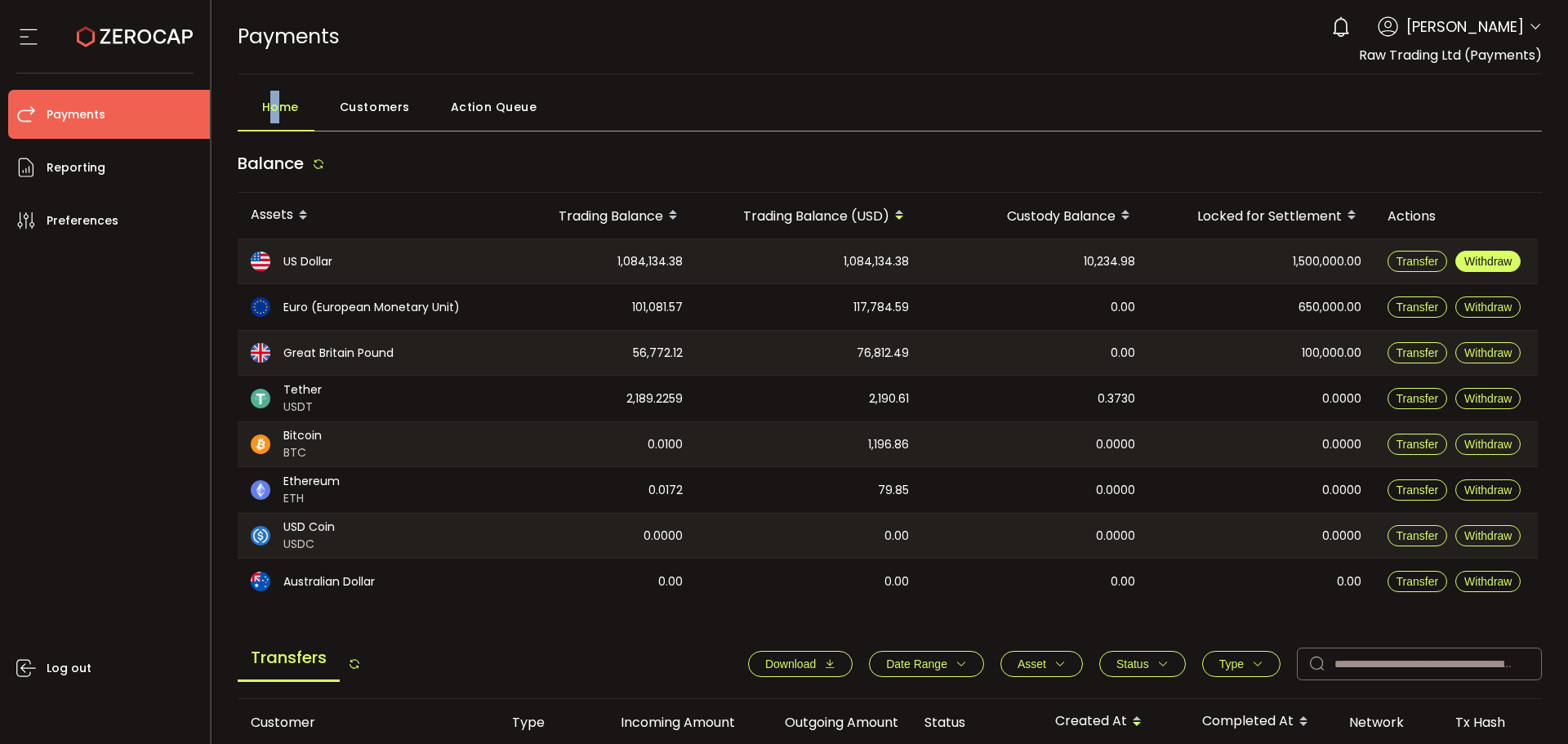
click at [1480, 266] on span "Withdraw" at bounding box center [1488, 261] width 47 height 13
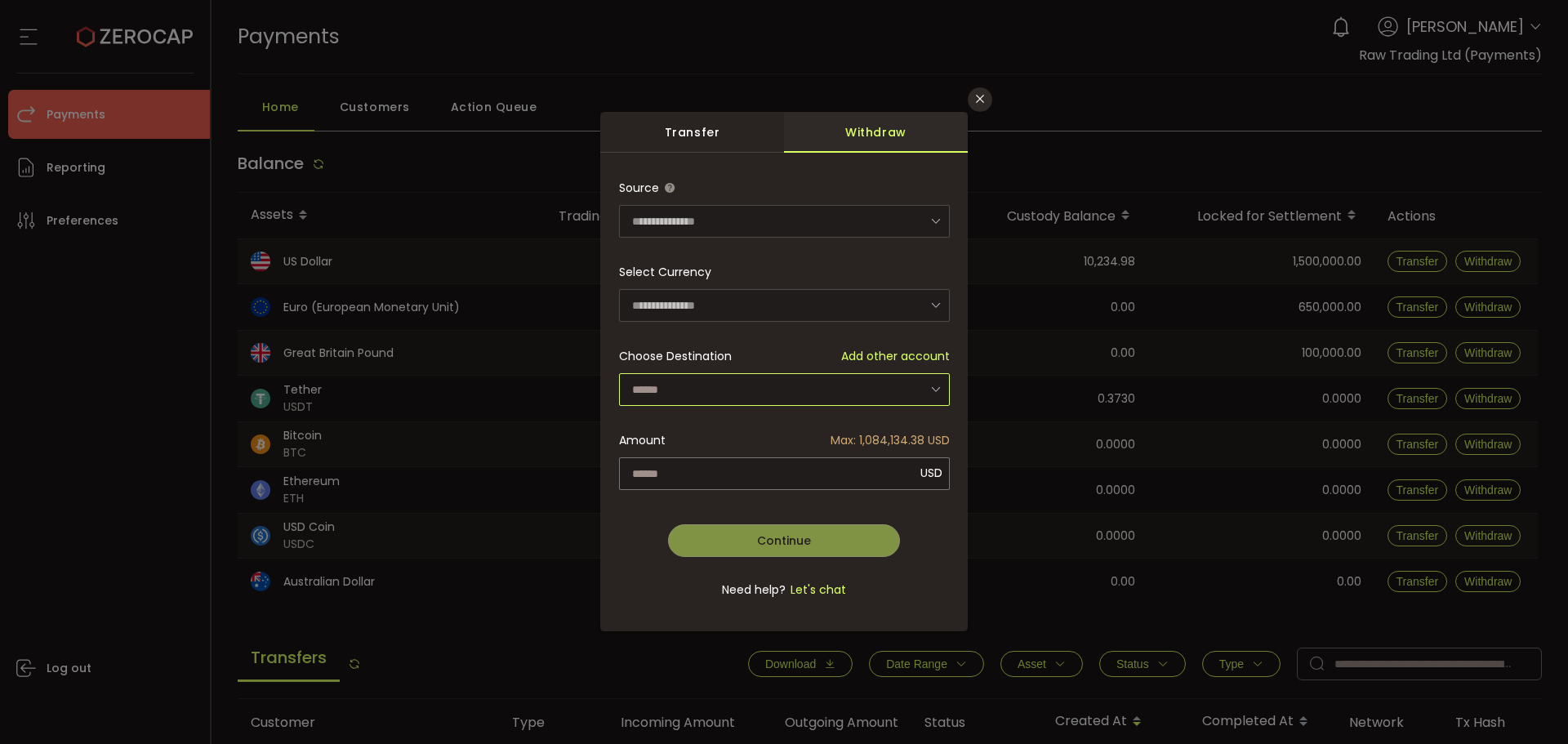
click at [834, 391] on input "dialog" at bounding box center [784, 390] width 330 height 33
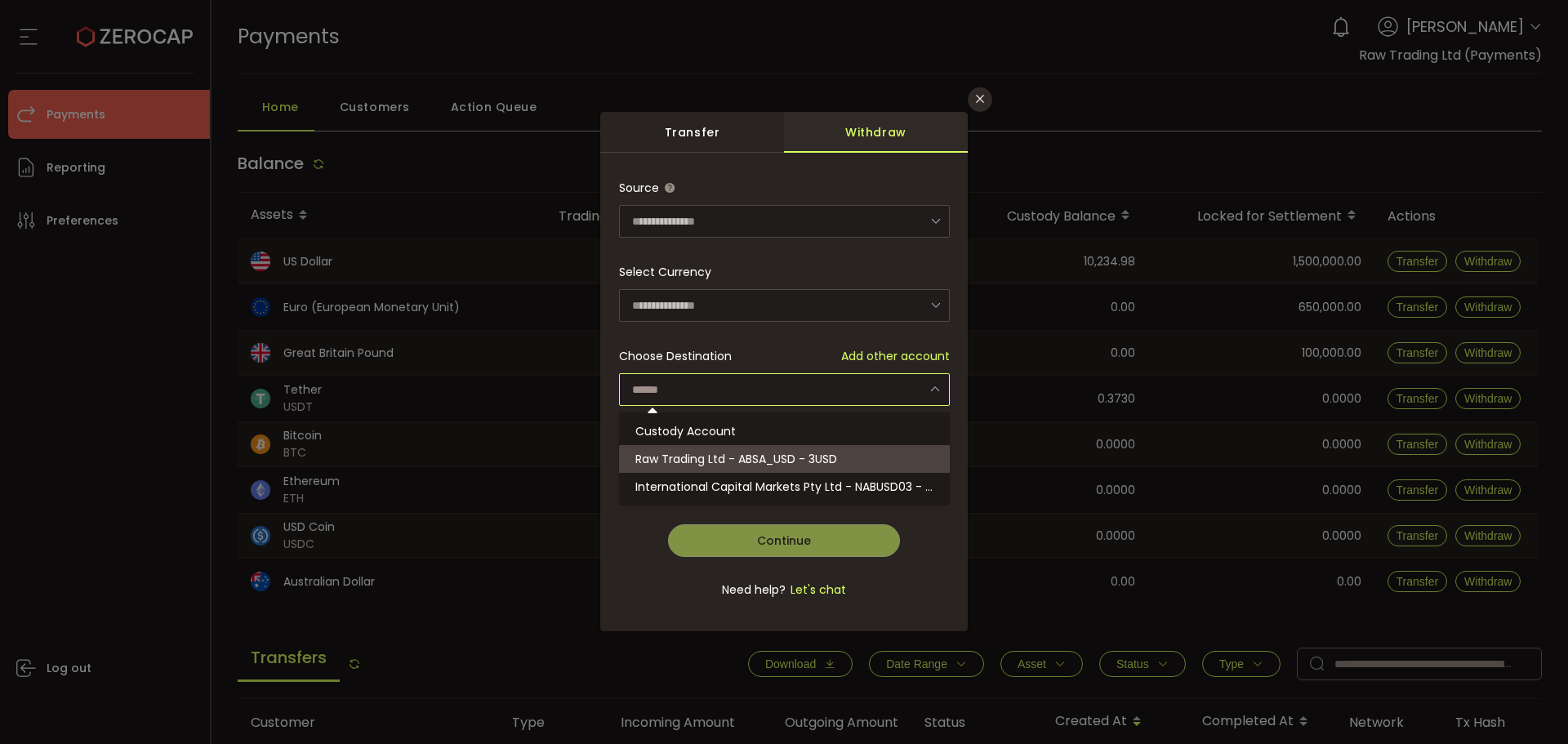
click at [842, 458] on li "Raw Trading Ltd - ABSA_USD - 3USD" at bounding box center [787, 459] width 336 height 27
type input "**********"
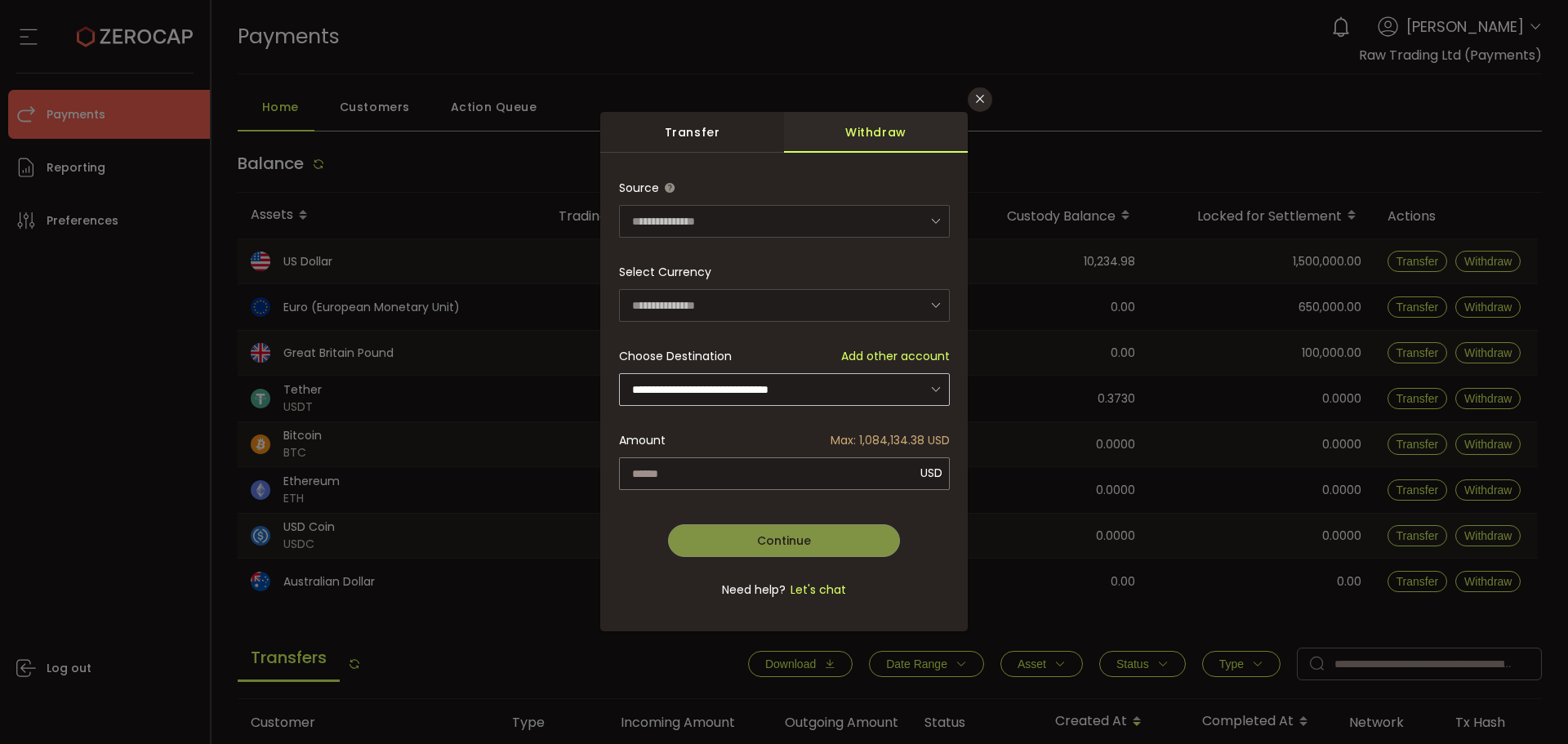
click at [936, 387] on icon "dialog" at bounding box center [936, 389] width 20 height 34
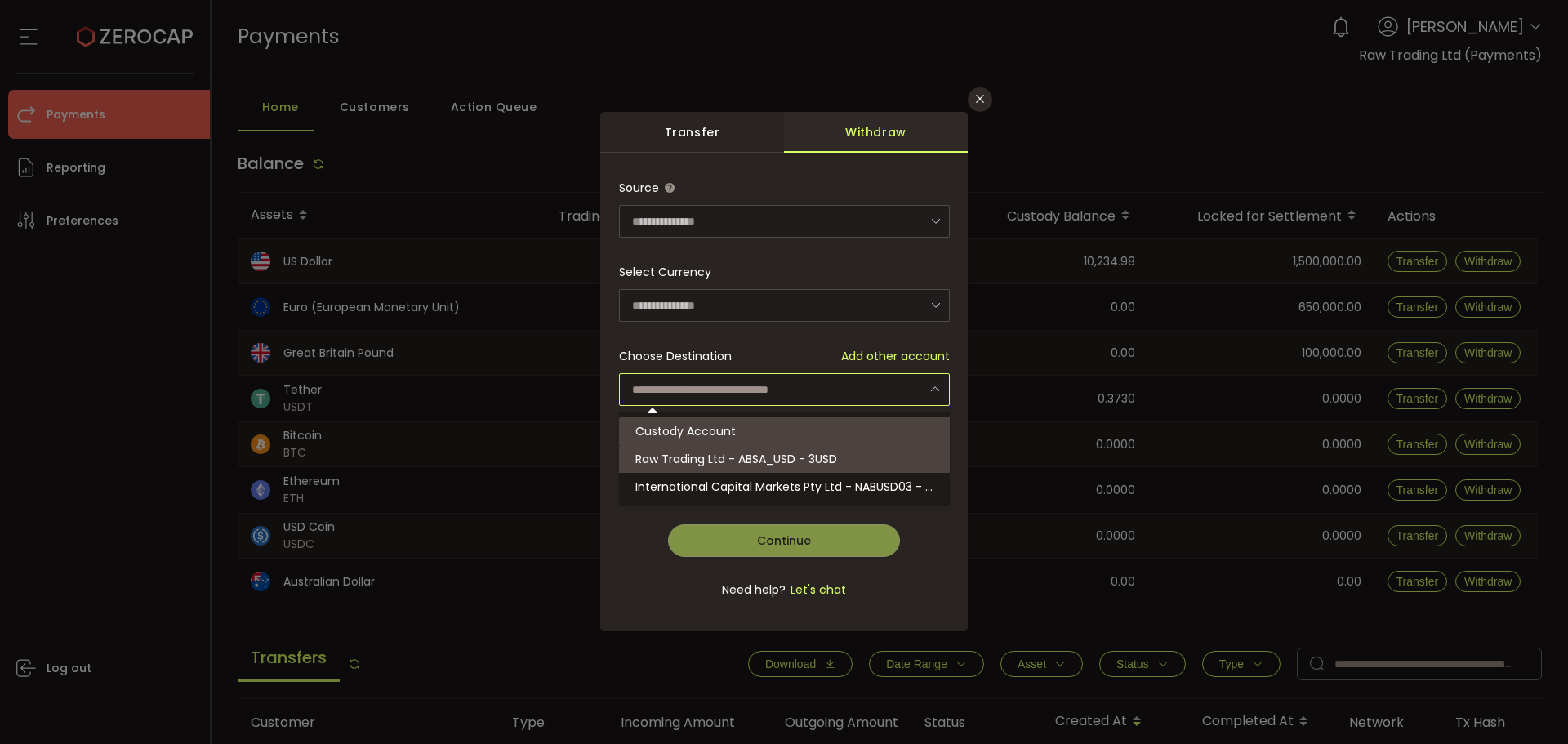
click at [765, 428] on li "Custody Account" at bounding box center [787, 431] width 336 height 27
type input "**********"
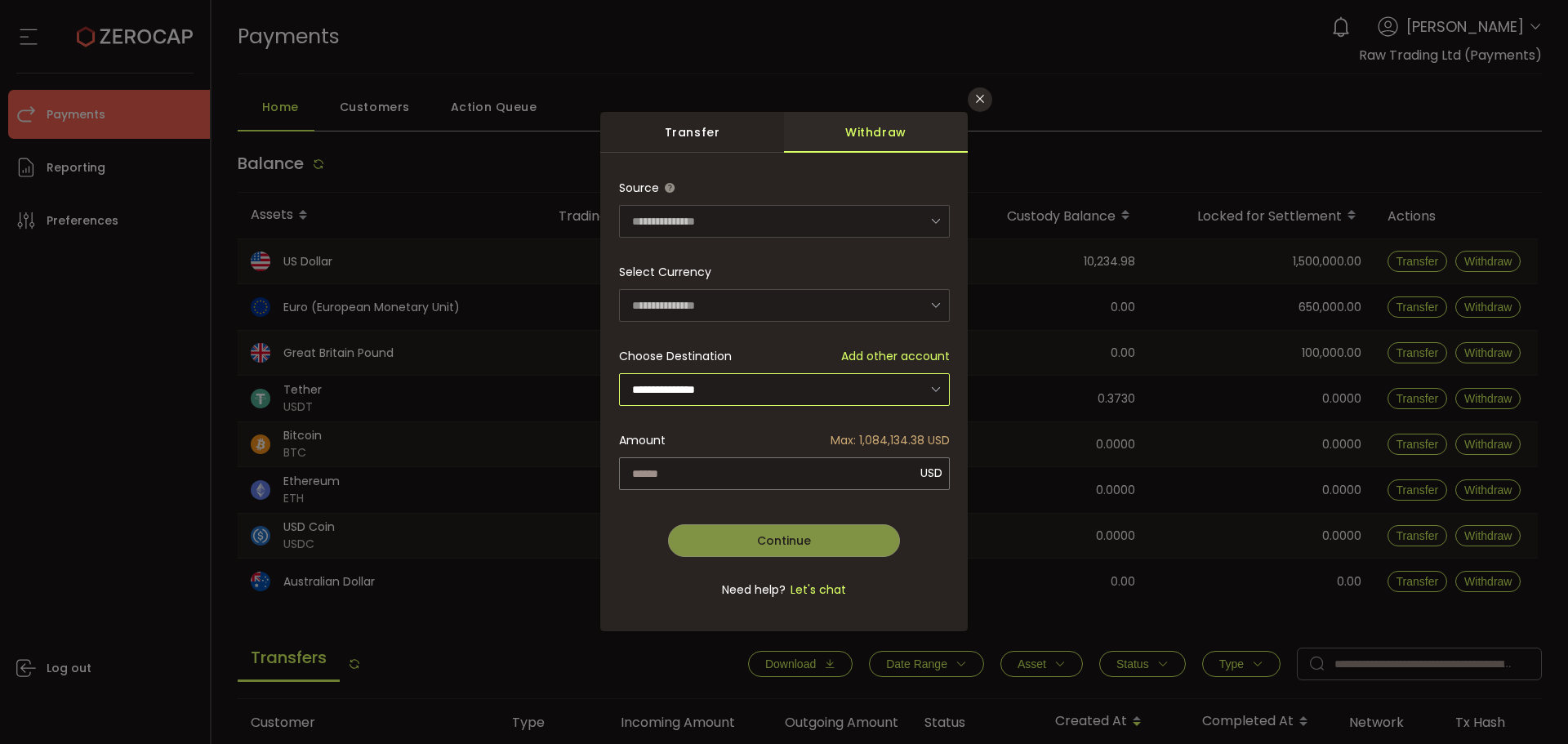
click at [904, 392] on input "**********" at bounding box center [784, 390] width 330 height 33
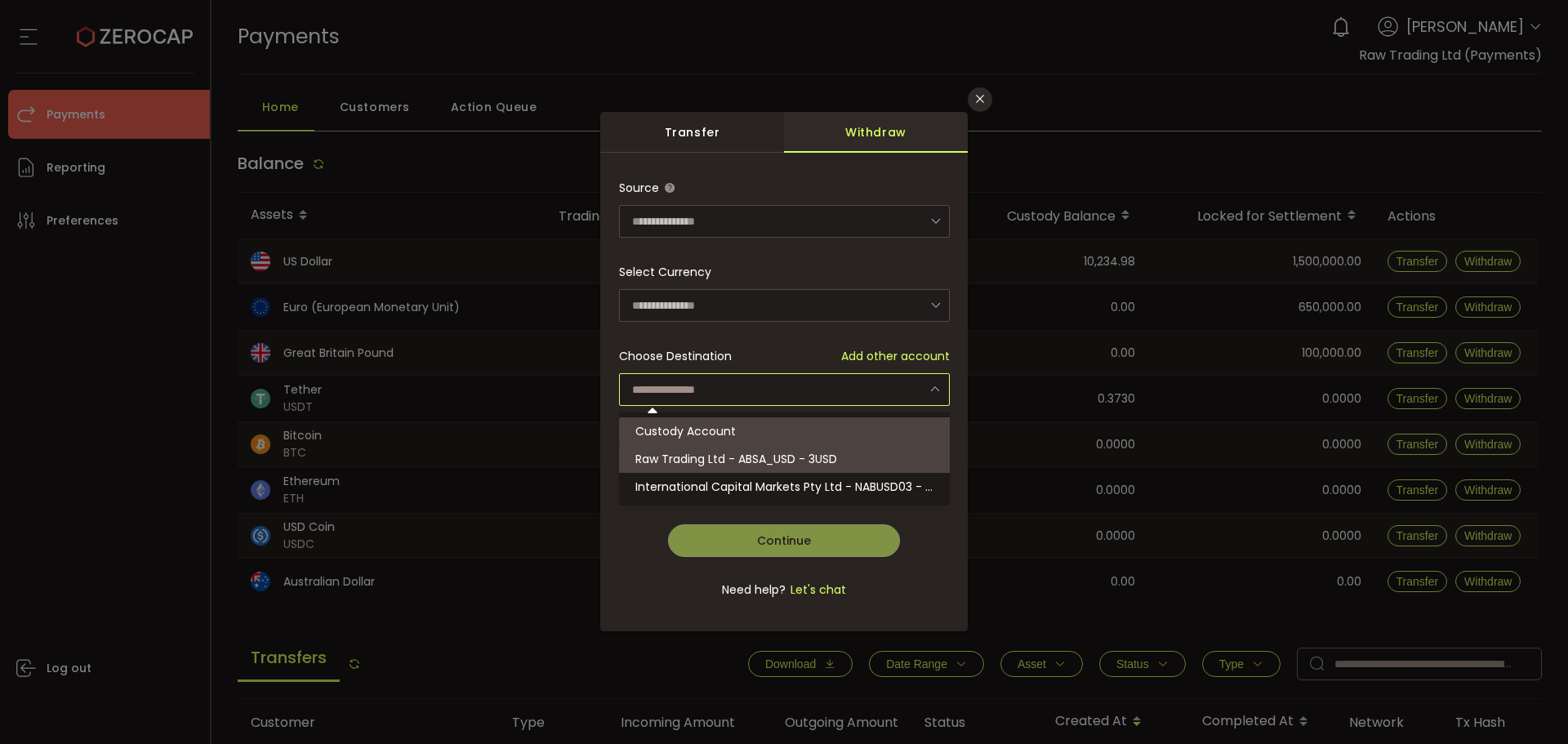
click at [783, 456] on span "Raw Trading Ltd - ABSA_USD - 3USD" at bounding box center [736, 459] width 202 height 16
type input "**********"
click at [976, 96] on icon "Close" at bounding box center [980, 99] width 13 height 13
type input "**********"
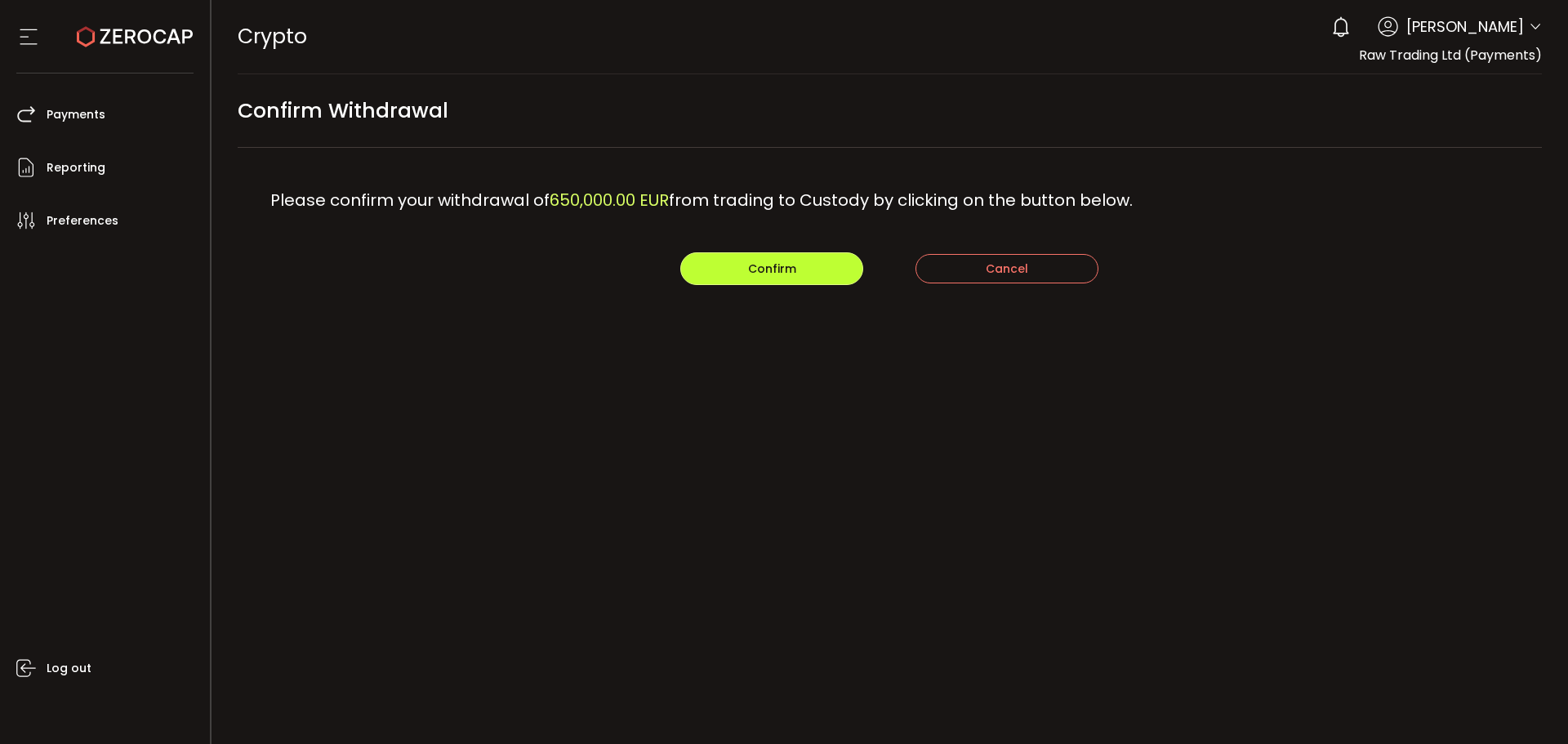
click at [733, 278] on button "Confirm" at bounding box center [771, 268] width 183 height 33
click at [810, 273] on button "Confirm" at bounding box center [771, 268] width 183 height 33
click at [788, 266] on span "Confirm" at bounding box center [772, 268] width 48 height 16
